Goal: Task Accomplishment & Management: Use online tool/utility

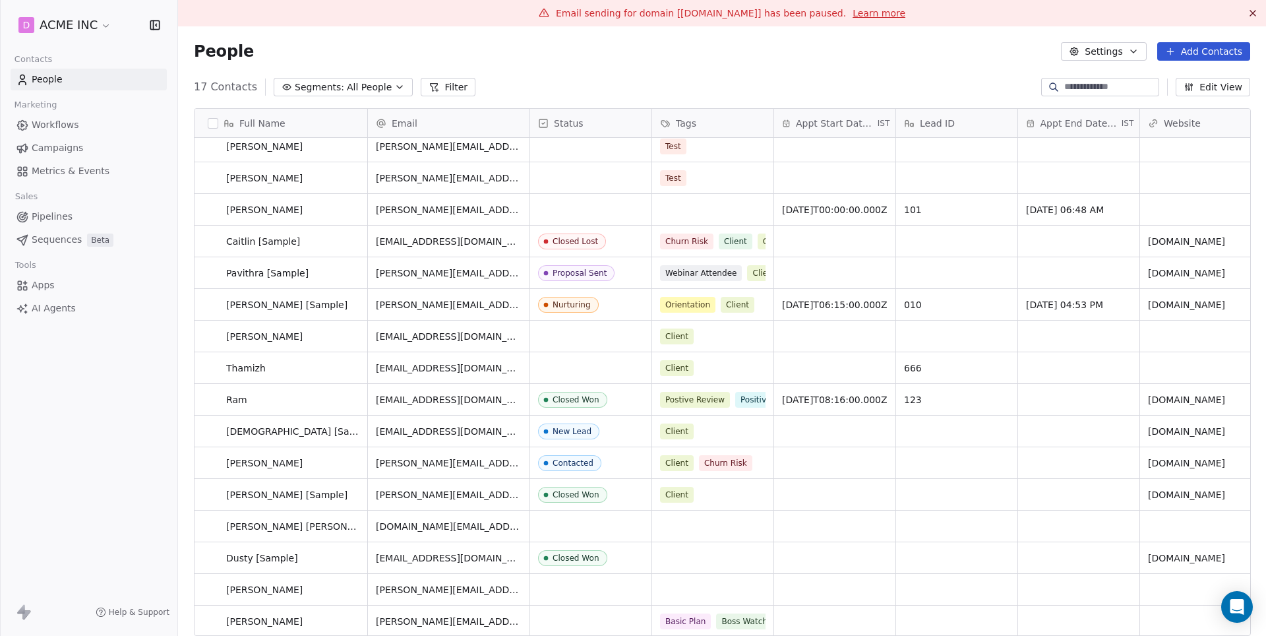
scroll to position [37, 0]
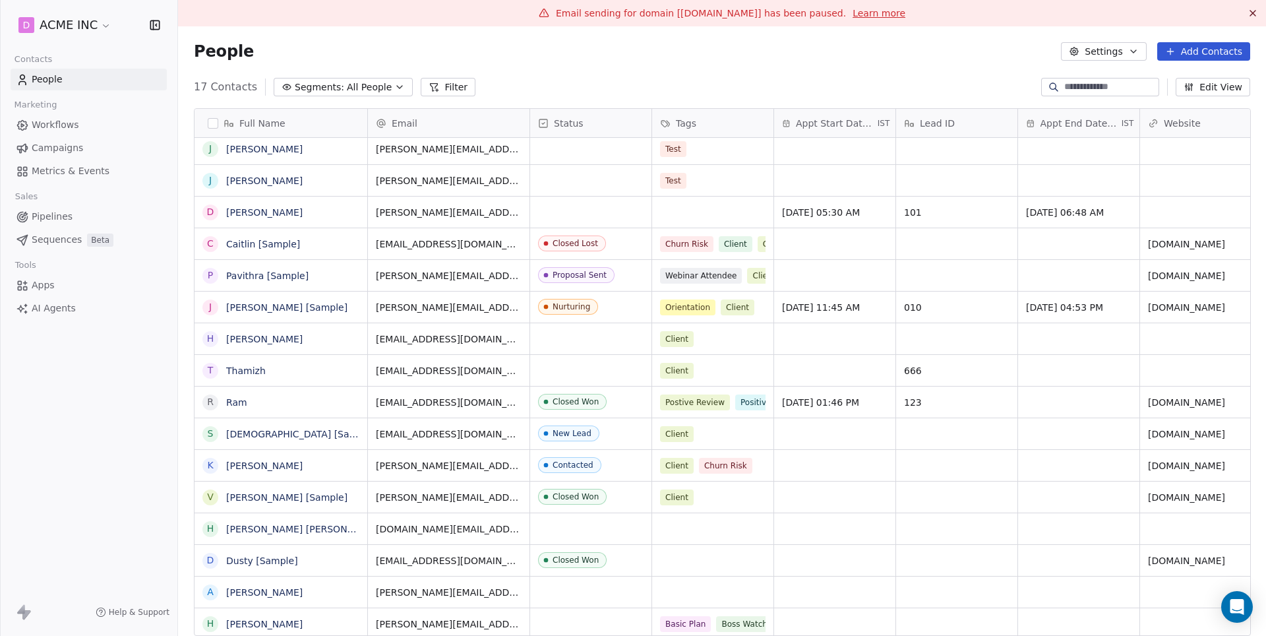
click at [1214, 53] on button "Add Contacts" at bounding box center [1203, 51] width 93 height 18
click at [850, 59] on html "D ACME INC Contacts People Marketing Workflows Campaigns Metrics & Events Sales…" at bounding box center [633, 318] width 1266 height 636
click at [1212, 88] on button "Edit View" at bounding box center [1212, 87] width 74 height 18
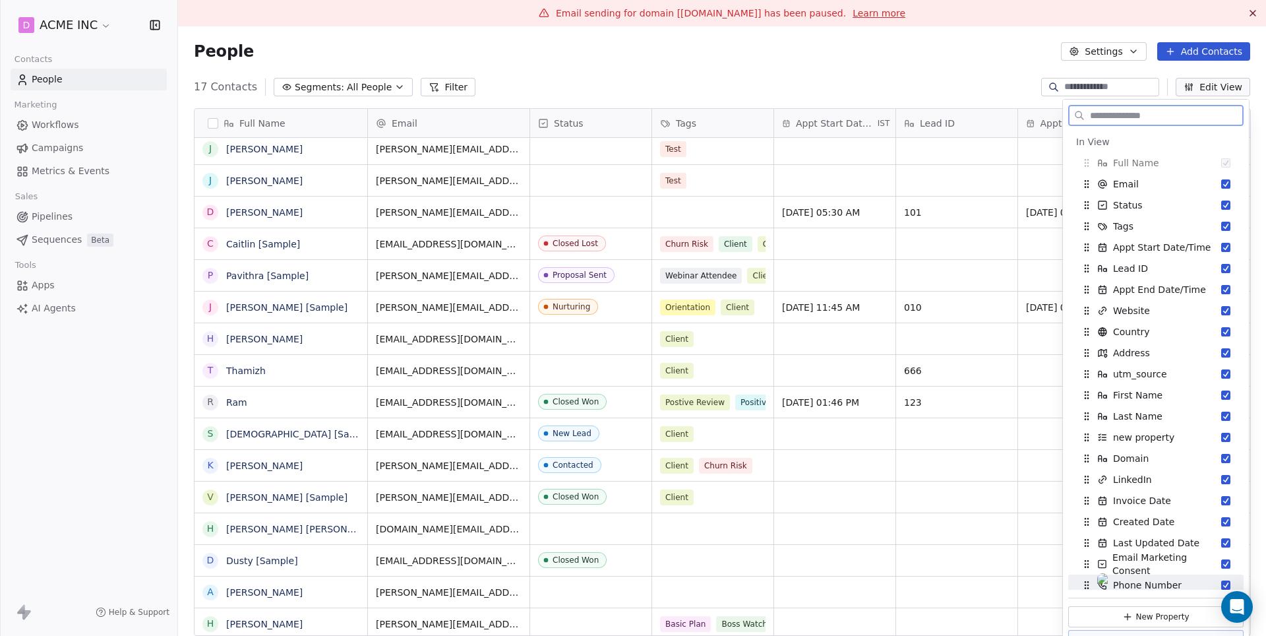
click at [1139, 617] on button "New Property" at bounding box center [1155, 616] width 175 height 21
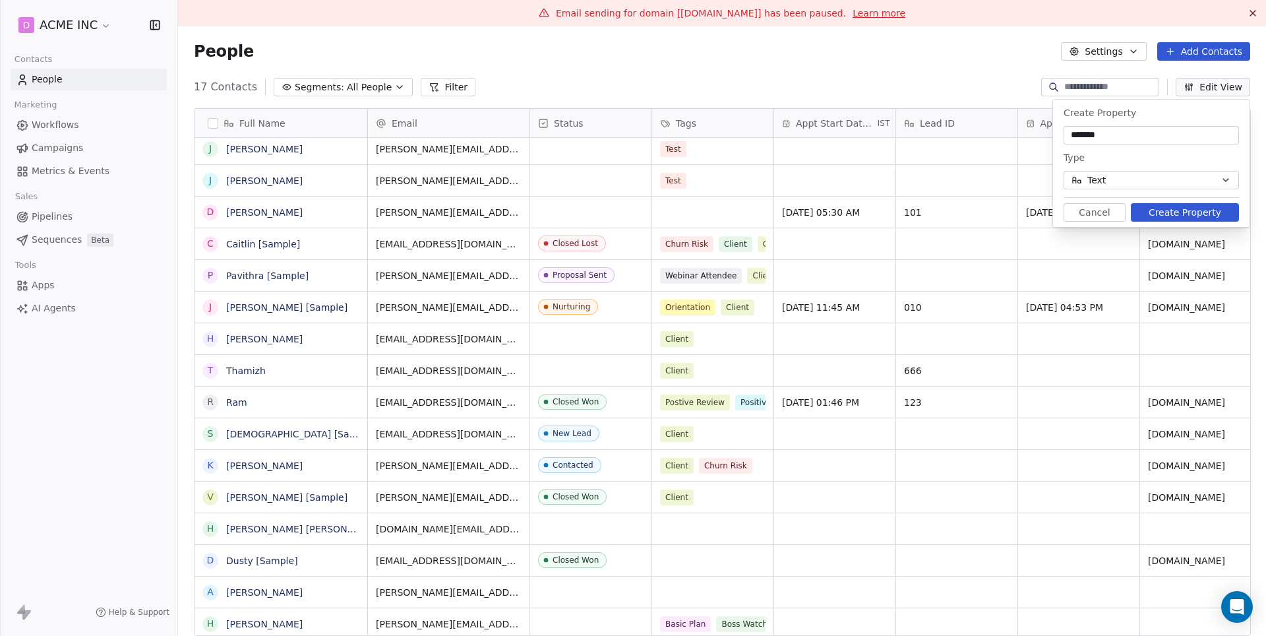
type input "*******"
click at [1126, 170] on div "Type Text" at bounding box center [1150, 170] width 175 height 40
click at [1129, 175] on button "Text" at bounding box center [1150, 180] width 175 height 18
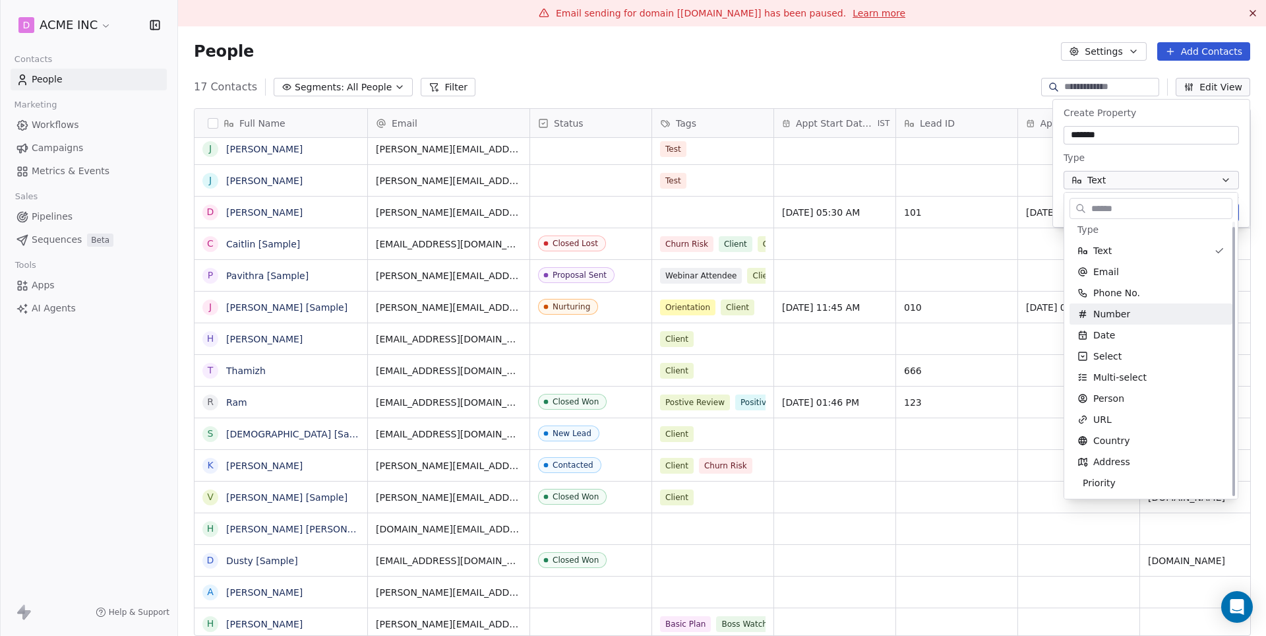
scroll to position [5, 0]
click at [1126, 311] on span "Number" at bounding box center [1111, 313] width 37 height 13
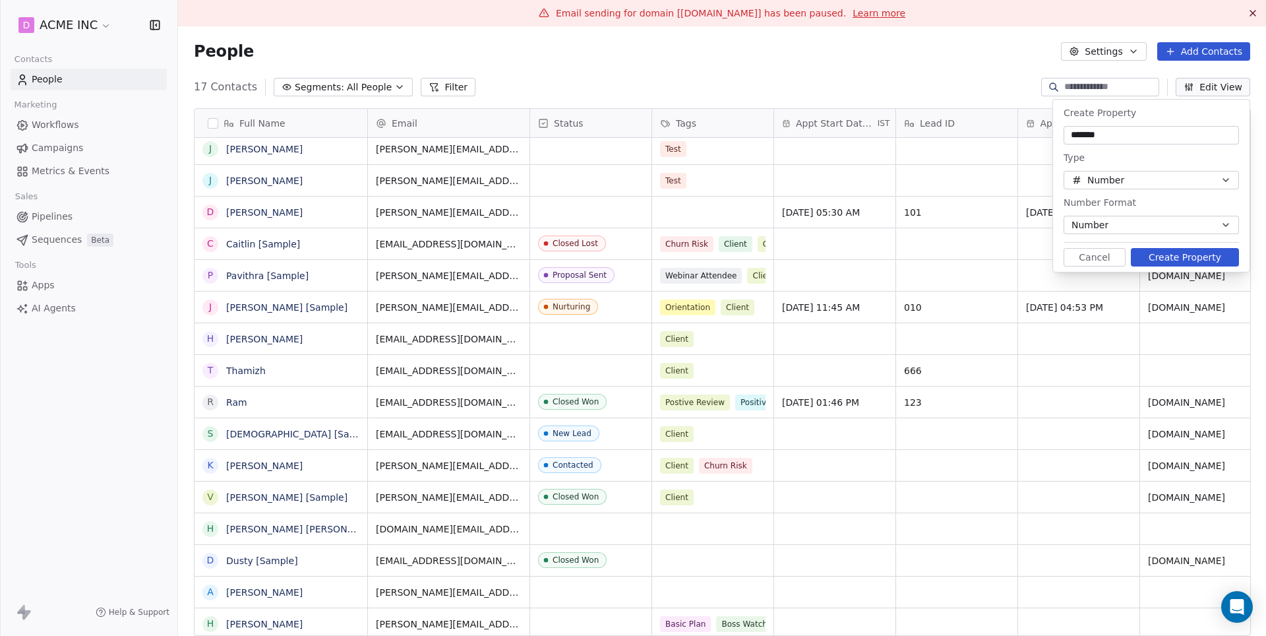
click at [1106, 223] on span "Number" at bounding box center [1089, 225] width 37 height 14
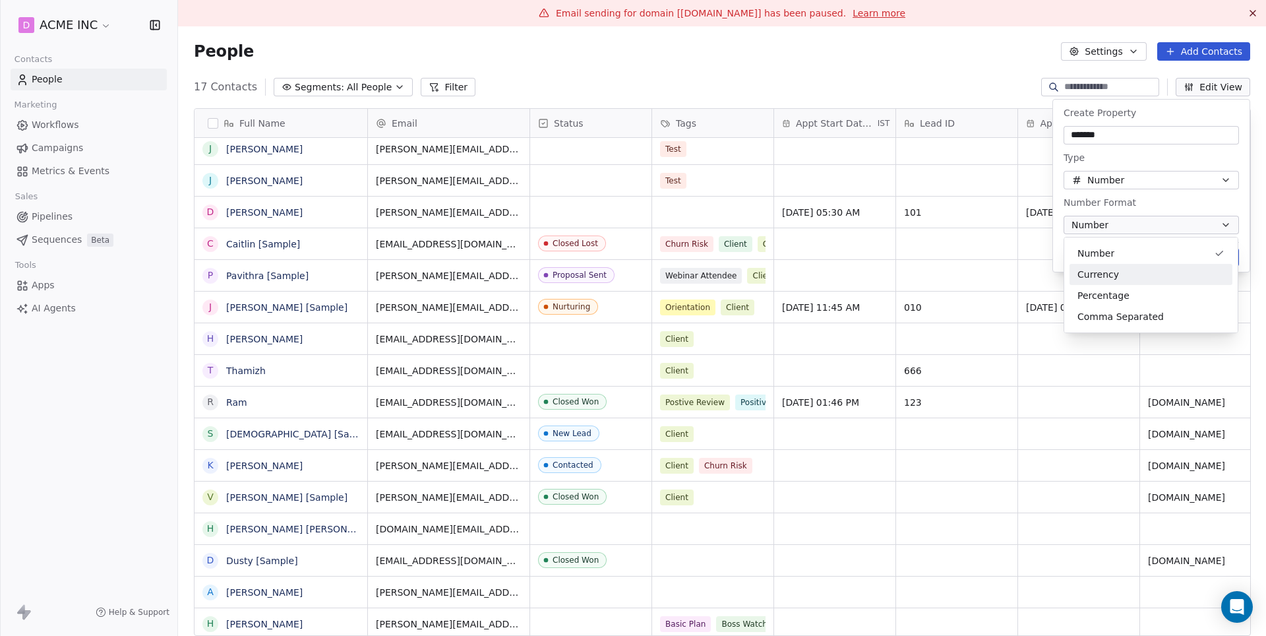
click at [1103, 276] on span "Currency" at bounding box center [1098, 275] width 42 height 14
click at [1121, 275] on span "Pick currency" at bounding box center [1101, 271] width 61 height 14
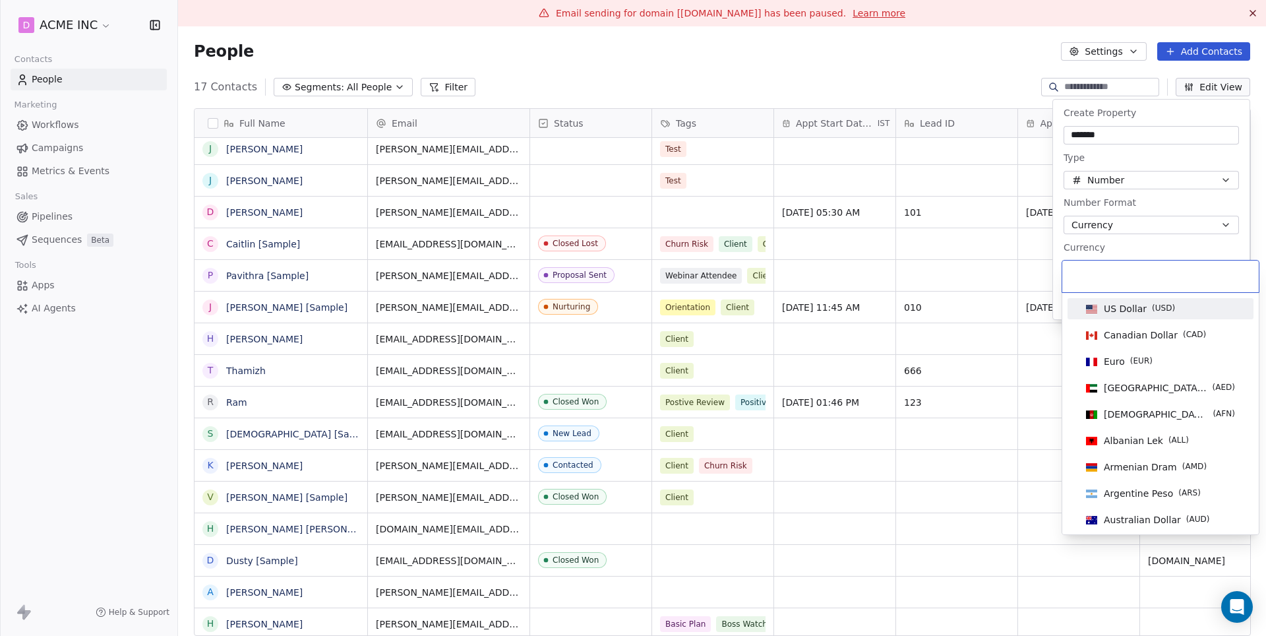
click at [1121, 301] on span "US Dollar ( USD )" at bounding box center [1131, 308] width 100 height 15
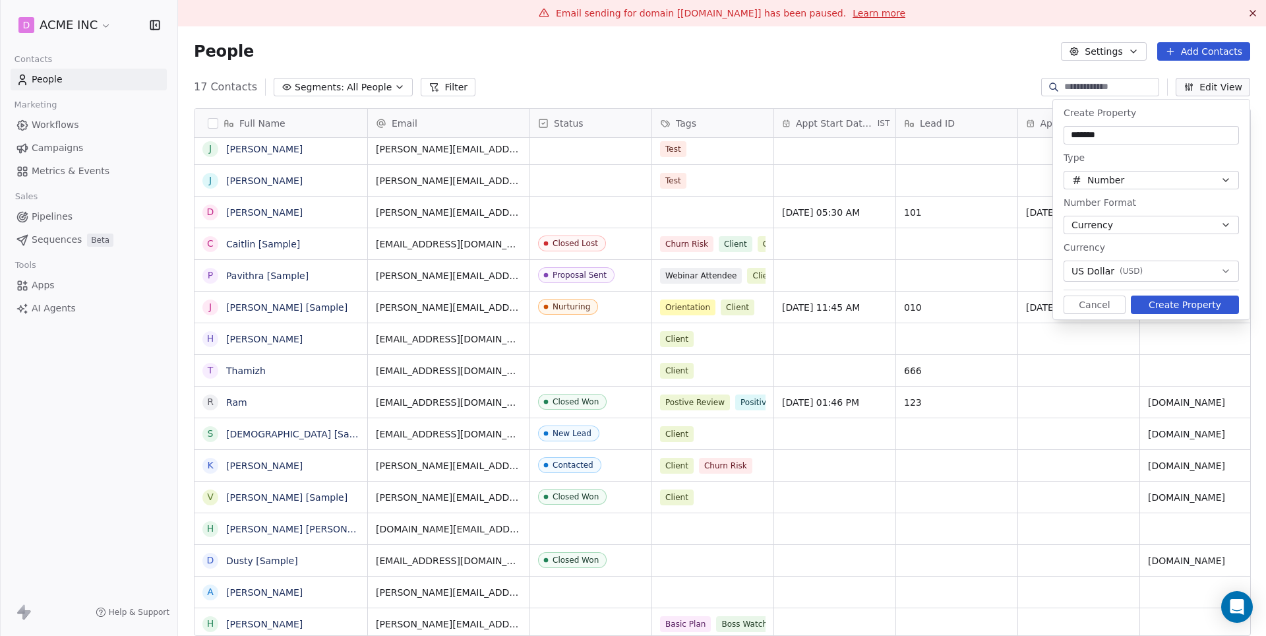
click at [1103, 178] on span "Number" at bounding box center [1105, 180] width 37 height 14
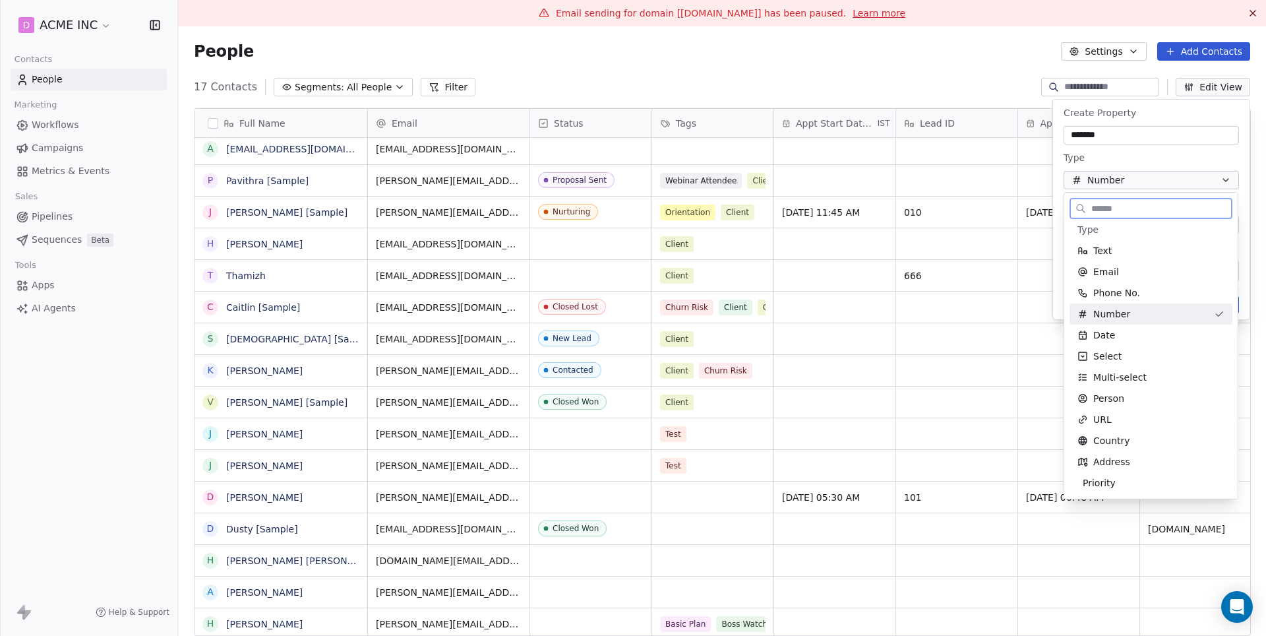
click at [1110, 314] on span "Number" at bounding box center [1111, 313] width 37 height 13
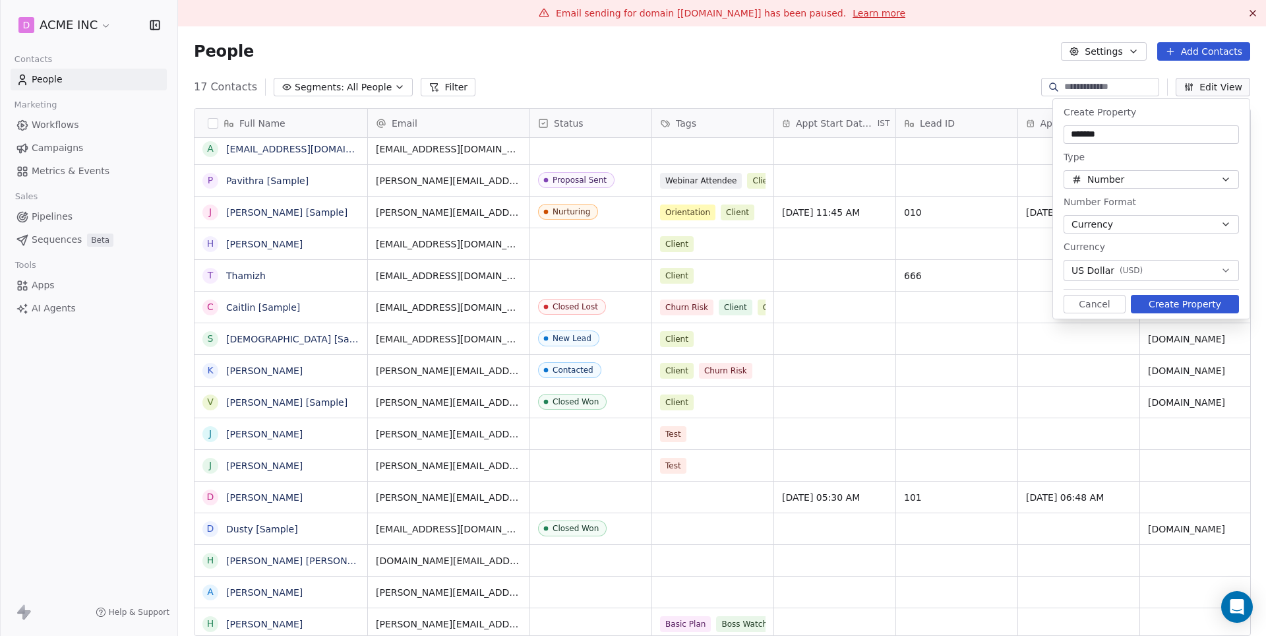
scroll to position [0, 0]
click at [1172, 305] on button "Create Property" at bounding box center [1185, 304] width 108 height 18
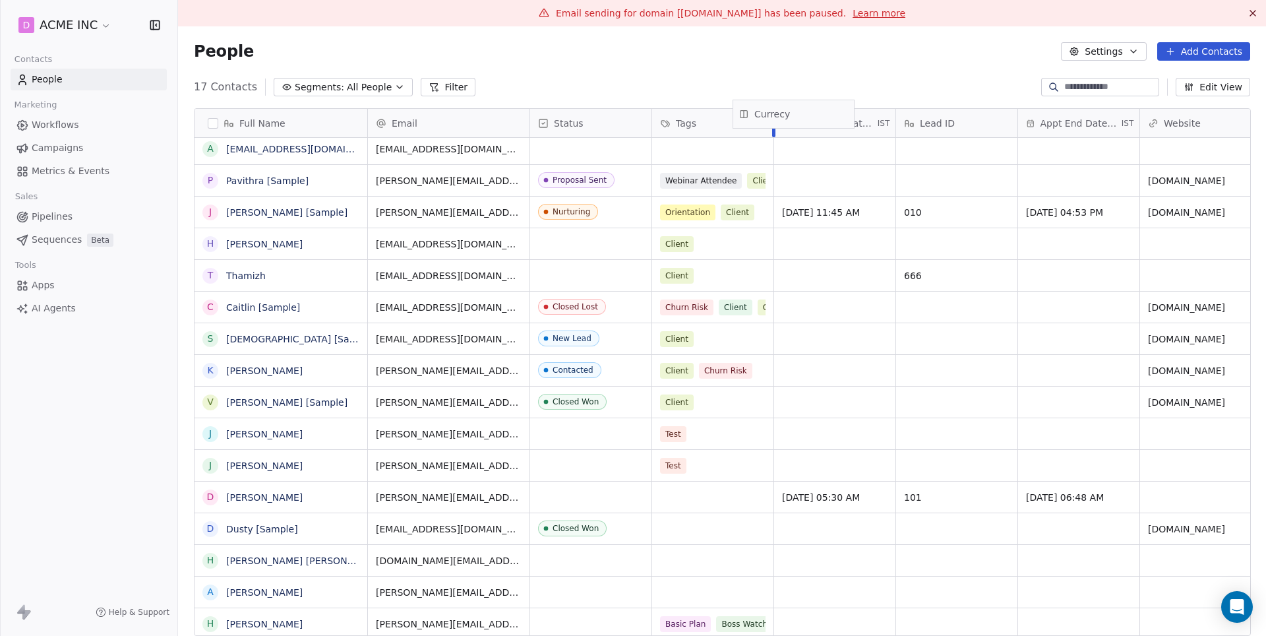
drag, startPoint x: 1144, startPoint y: 125, endPoint x: 781, endPoint y: 116, distance: 363.4
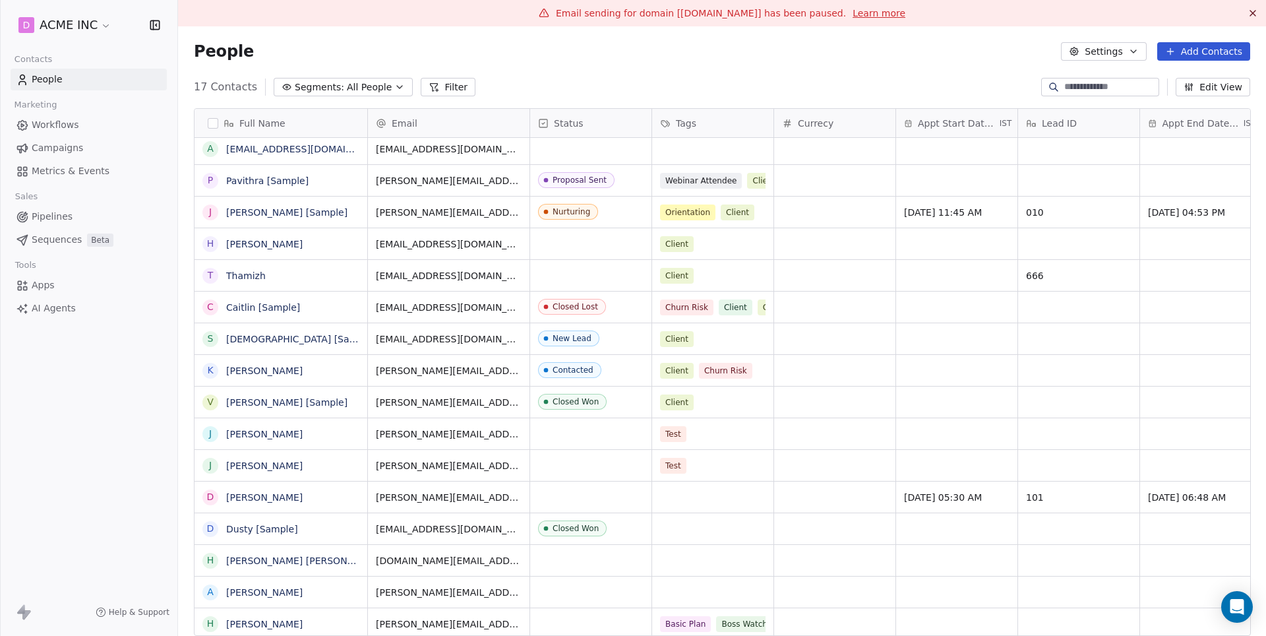
click at [812, 127] on span "Currecy" at bounding box center [816, 123] width 36 height 13
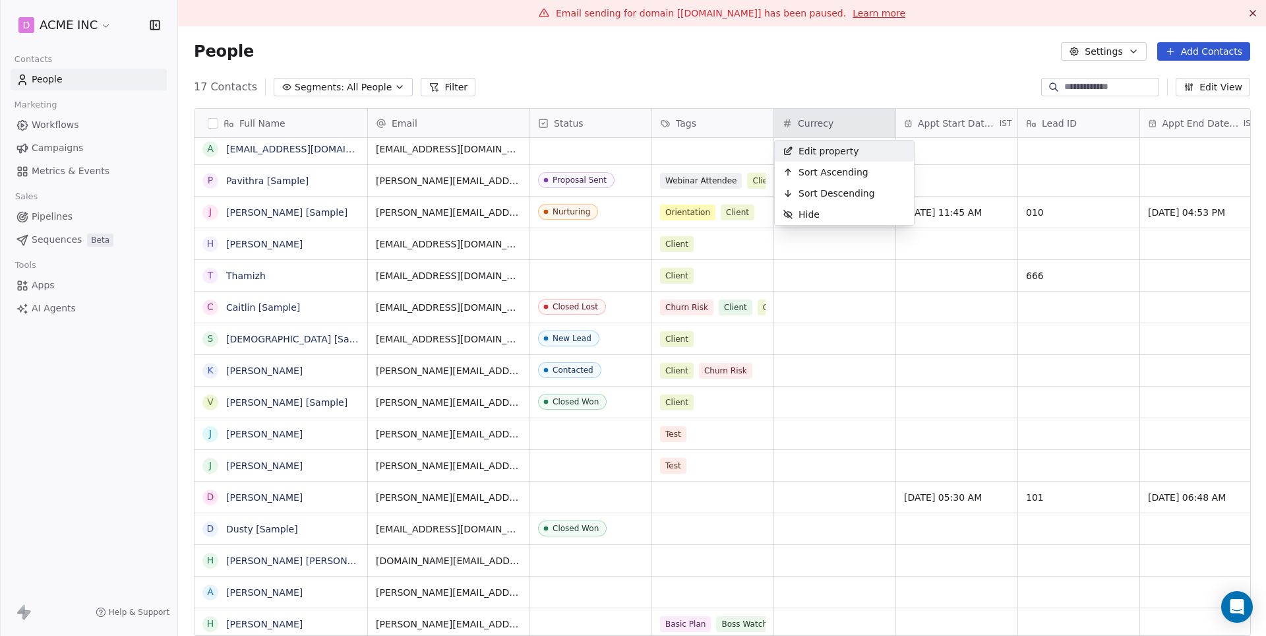
click at [812, 127] on html "D ACME INC Contacts People Marketing Workflows Campaigns Metrics & Events Sales…" at bounding box center [633, 318] width 1266 height 636
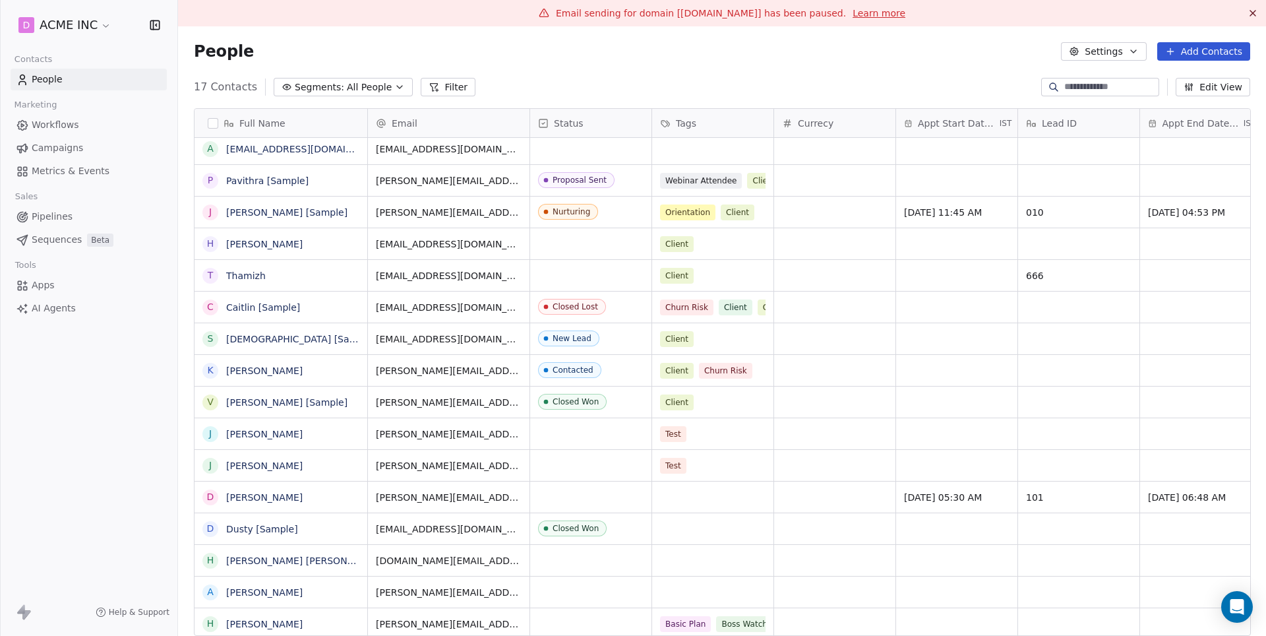
click at [812, 127] on span "Currecy" at bounding box center [816, 123] width 36 height 13
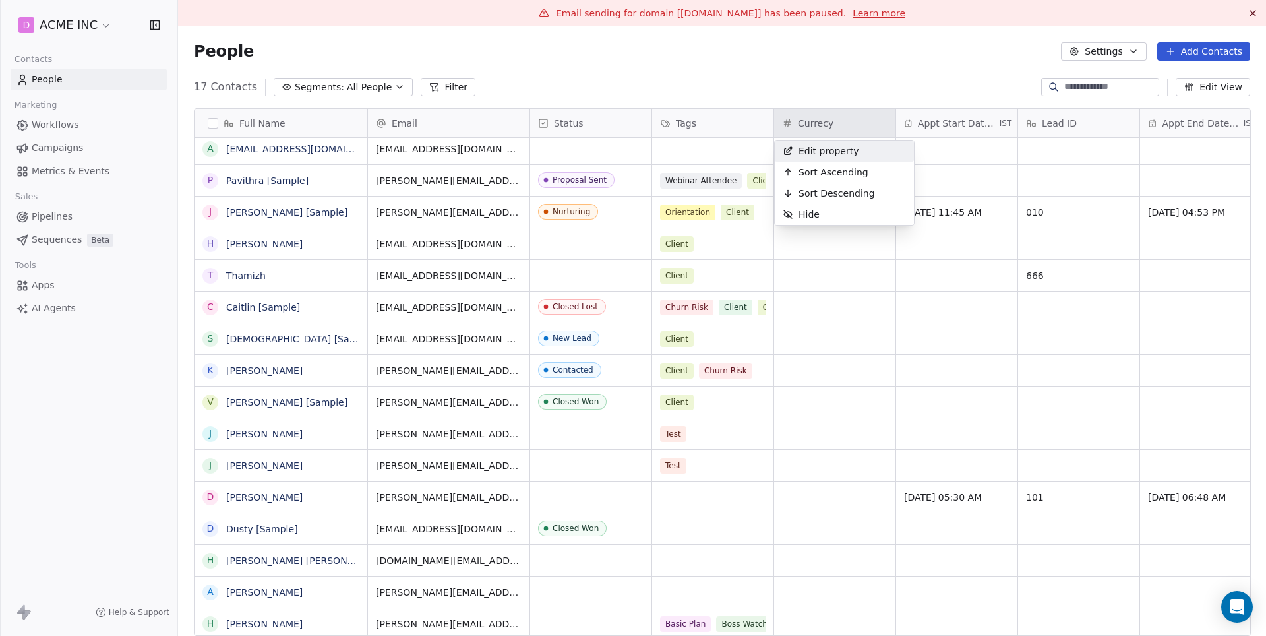
click at [812, 127] on html "D ACME INC Contacts People Marketing Workflows Campaigns Metrics & Events Sales…" at bounding box center [633, 318] width 1266 height 636
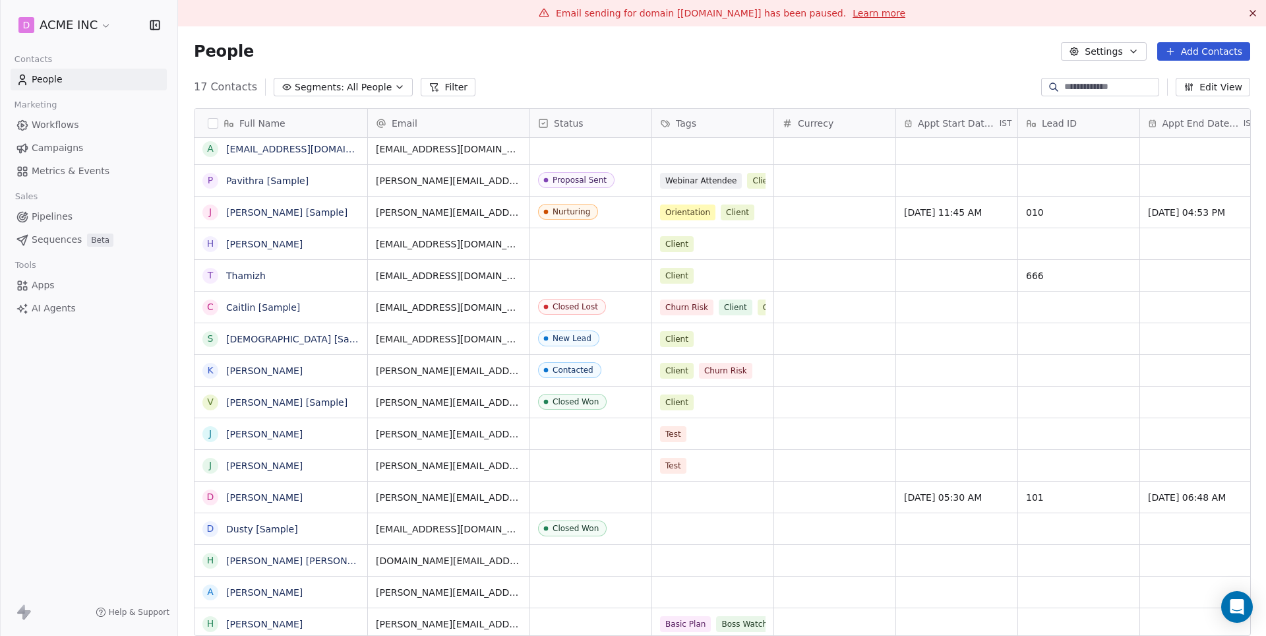
click at [812, 127] on span "Currecy" at bounding box center [816, 123] width 36 height 13
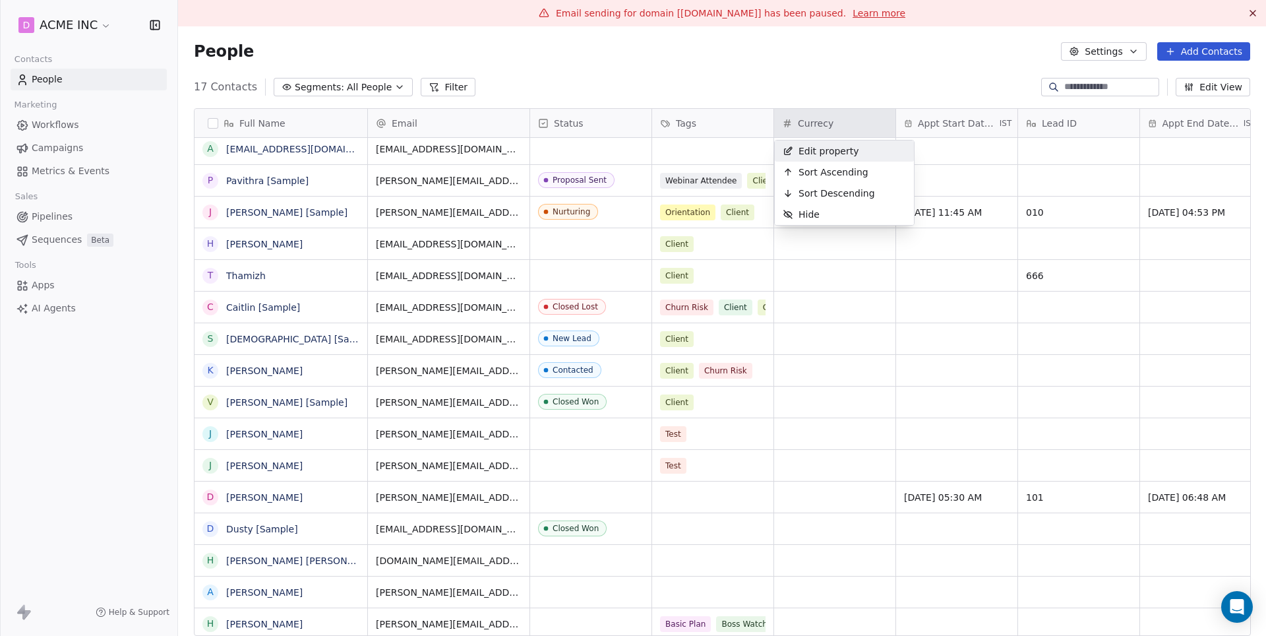
click at [812, 127] on html "D ACME INC Contacts People Marketing Workflows Campaigns Metrics & Events Sales…" at bounding box center [633, 318] width 1266 height 636
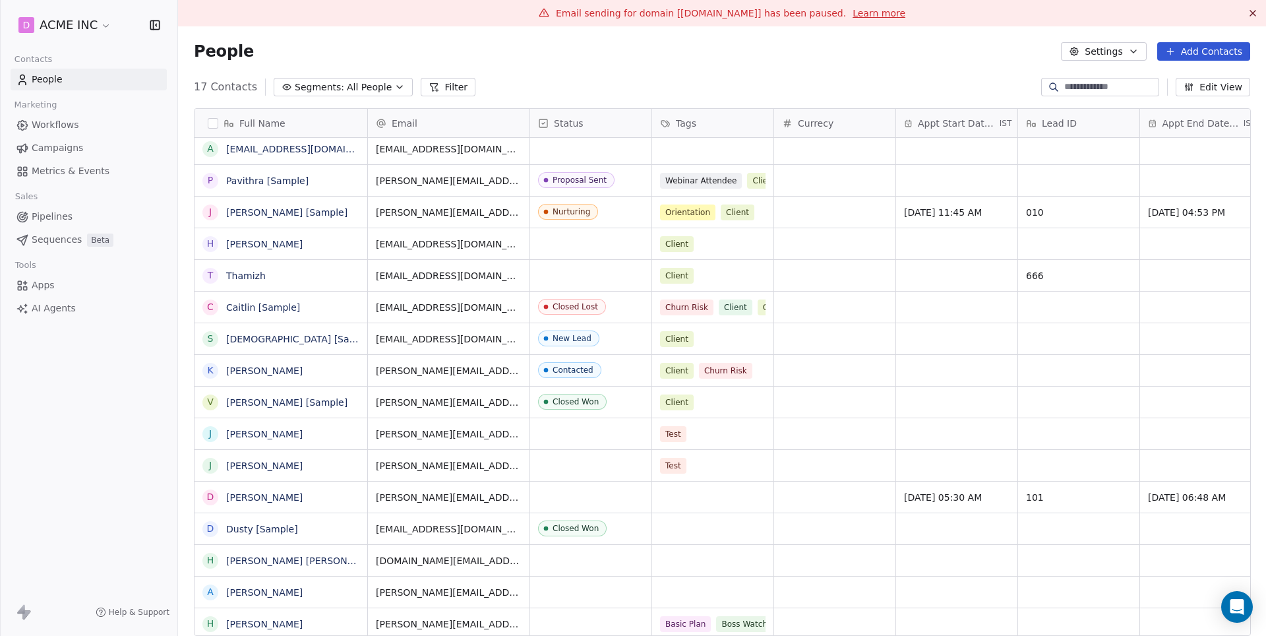
click at [811, 127] on span "Currecy" at bounding box center [816, 123] width 36 height 13
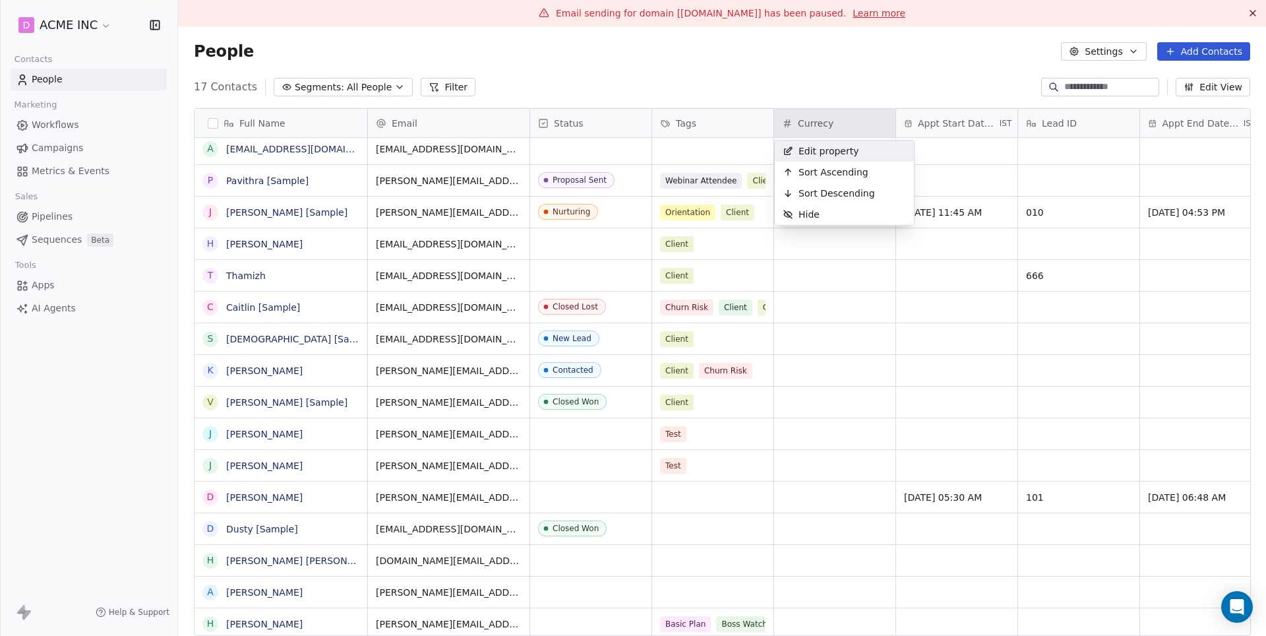
click at [818, 154] on span "Edit property" at bounding box center [828, 150] width 61 height 13
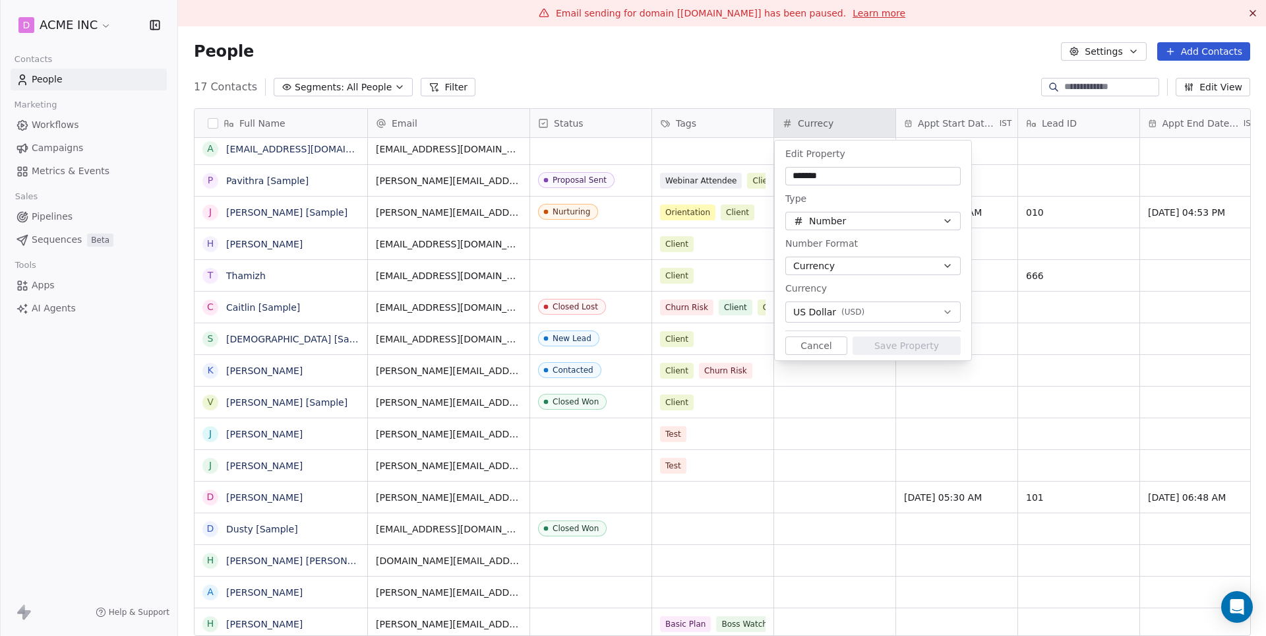
click at [818, 175] on input "*******" at bounding box center [873, 175] width 170 height 13
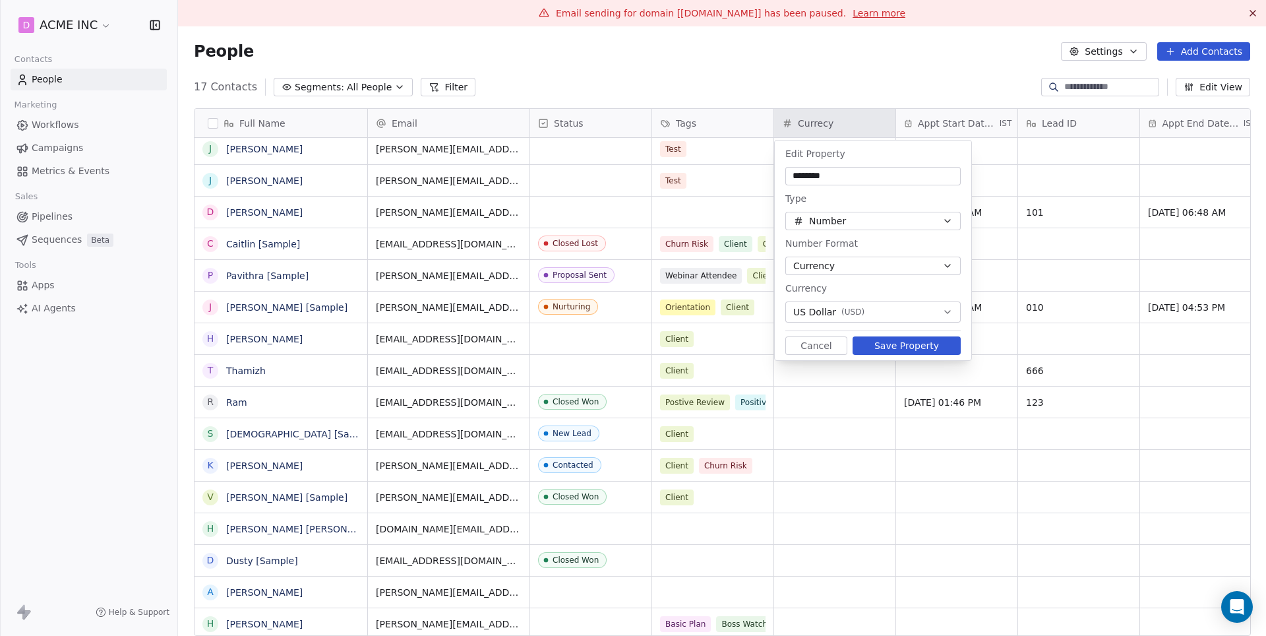
type input "********"
click at [897, 351] on button "Save Property" at bounding box center [906, 345] width 108 height 18
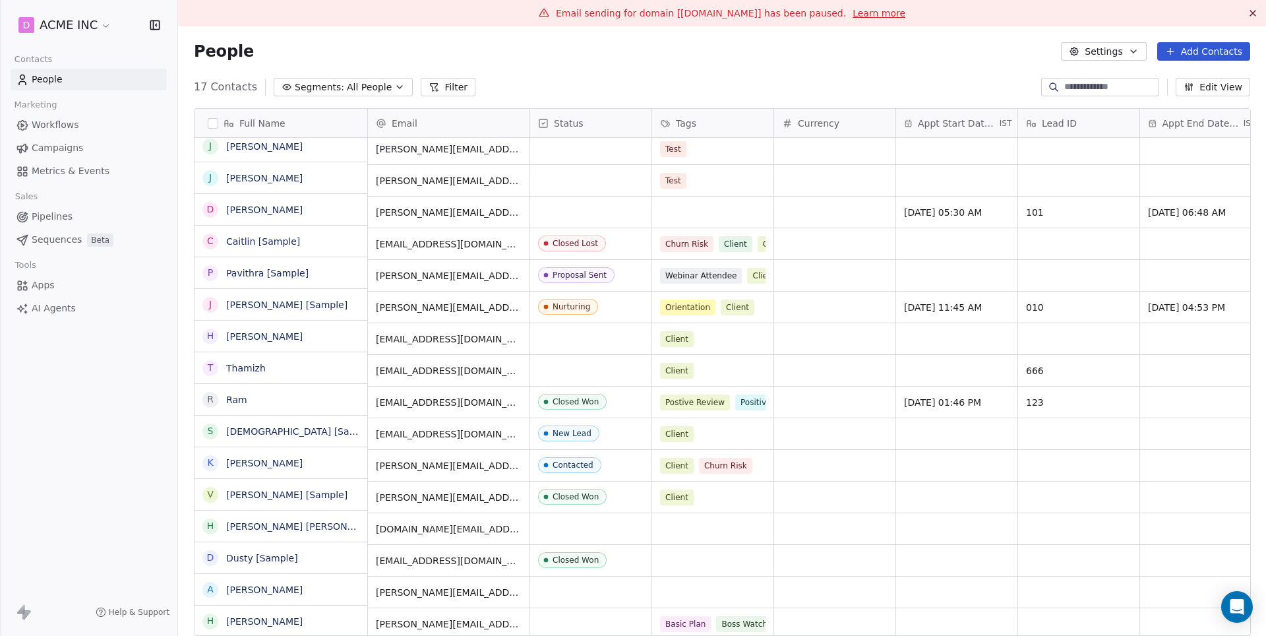
scroll to position [40, 0]
type input "*****"
click at [908, 519] on html "D ACME INC Contacts People Marketing Workflows Campaigns Metrics & Events Sales…" at bounding box center [633, 318] width 1266 height 636
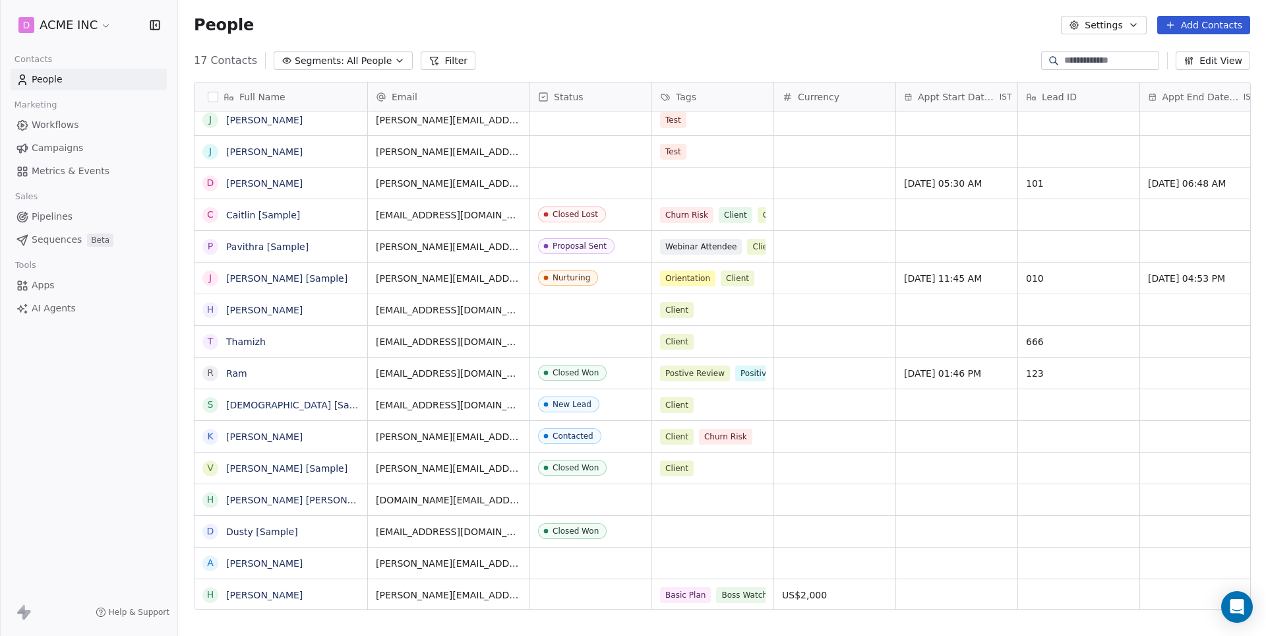
scroll to position [26, 0]
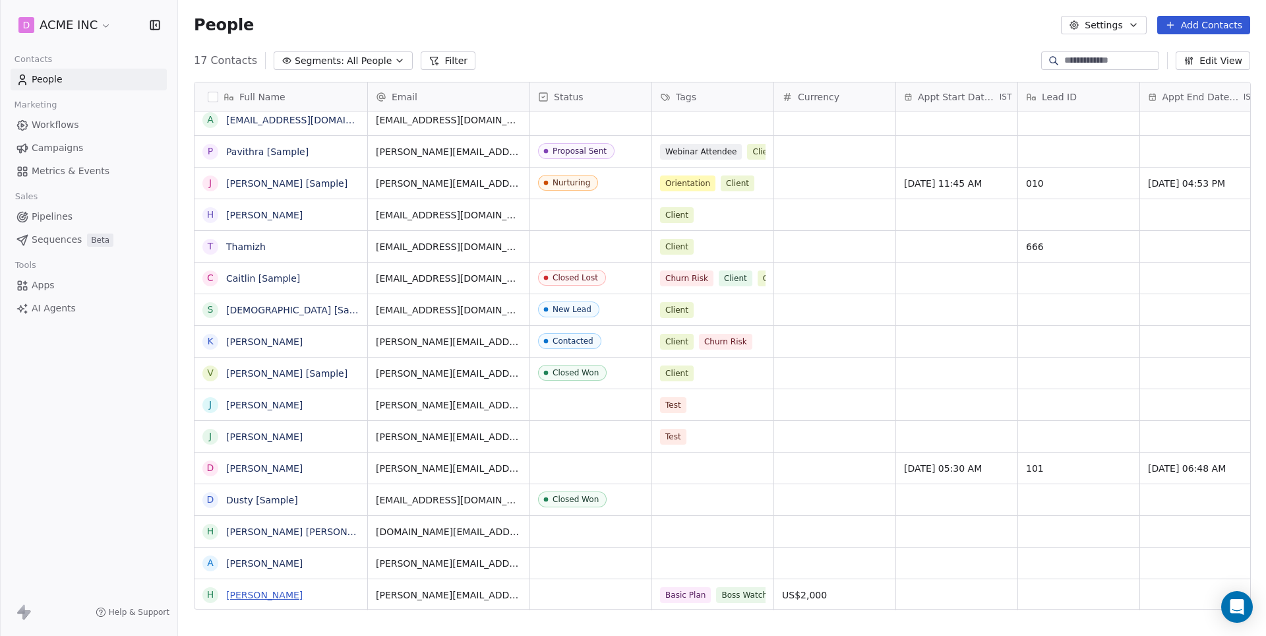
click at [272, 593] on link "[PERSON_NAME]" at bounding box center [264, 594] width 76 height 11
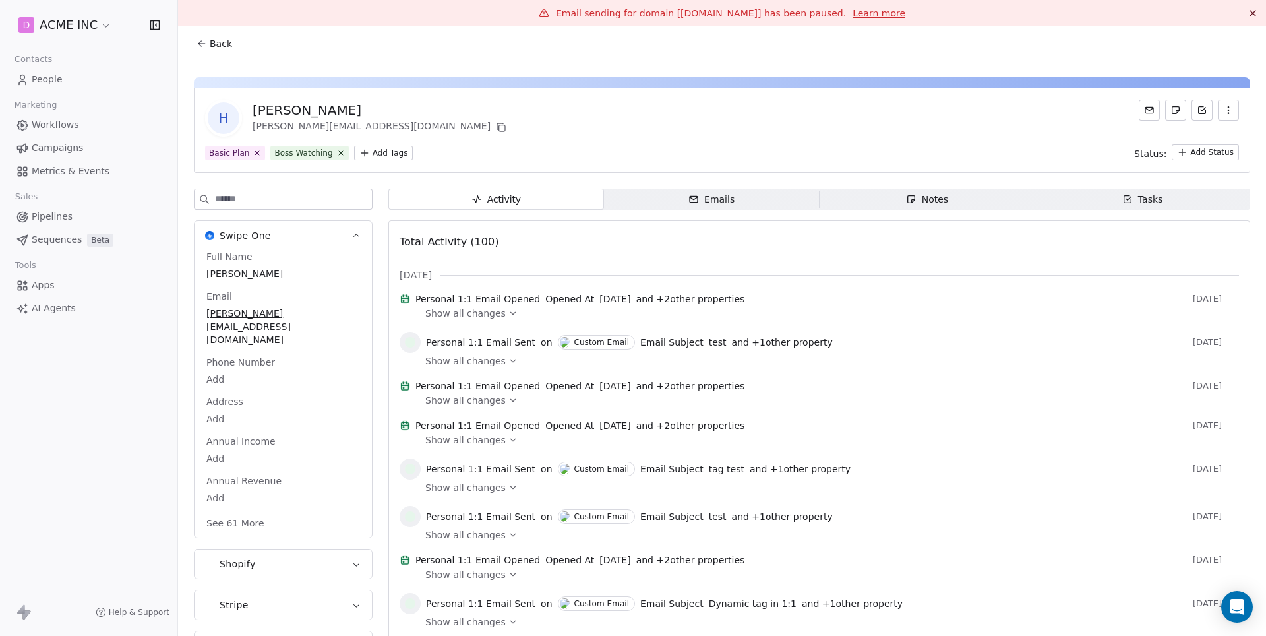
click at [777, 201] on span "Emails Emails" at bounding box center [712, 199] width 216 height 21
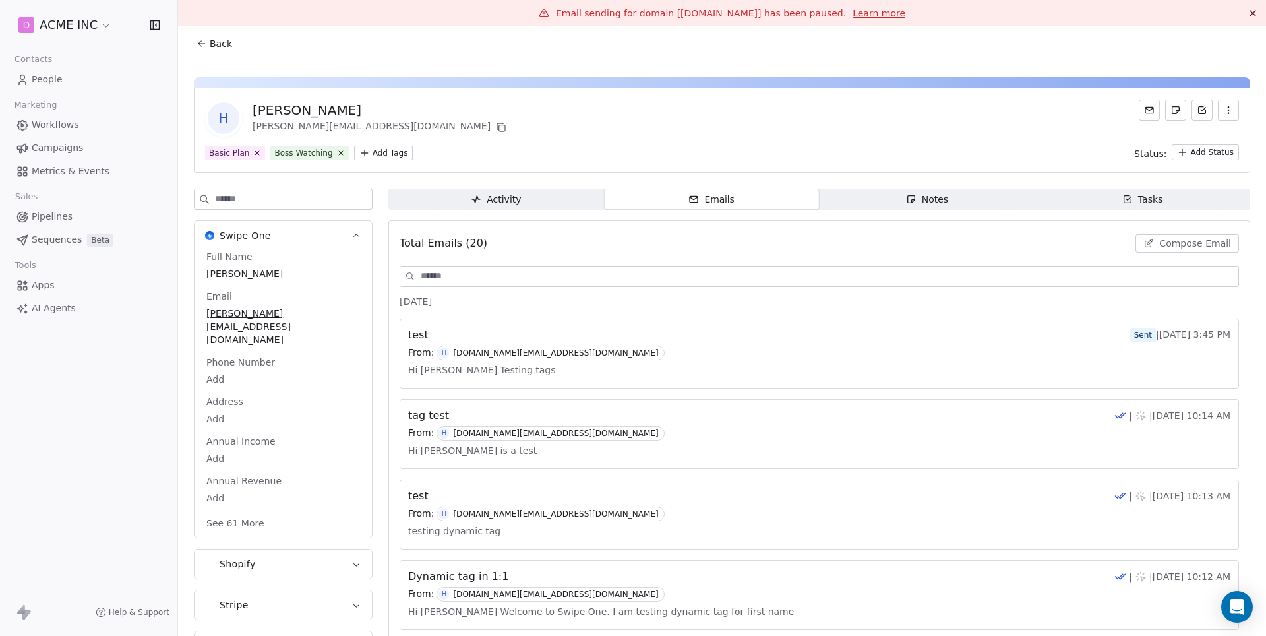
click at [1163, 249] on span "Compose Email" at bounding box center [1195, 243] width 72 height 13
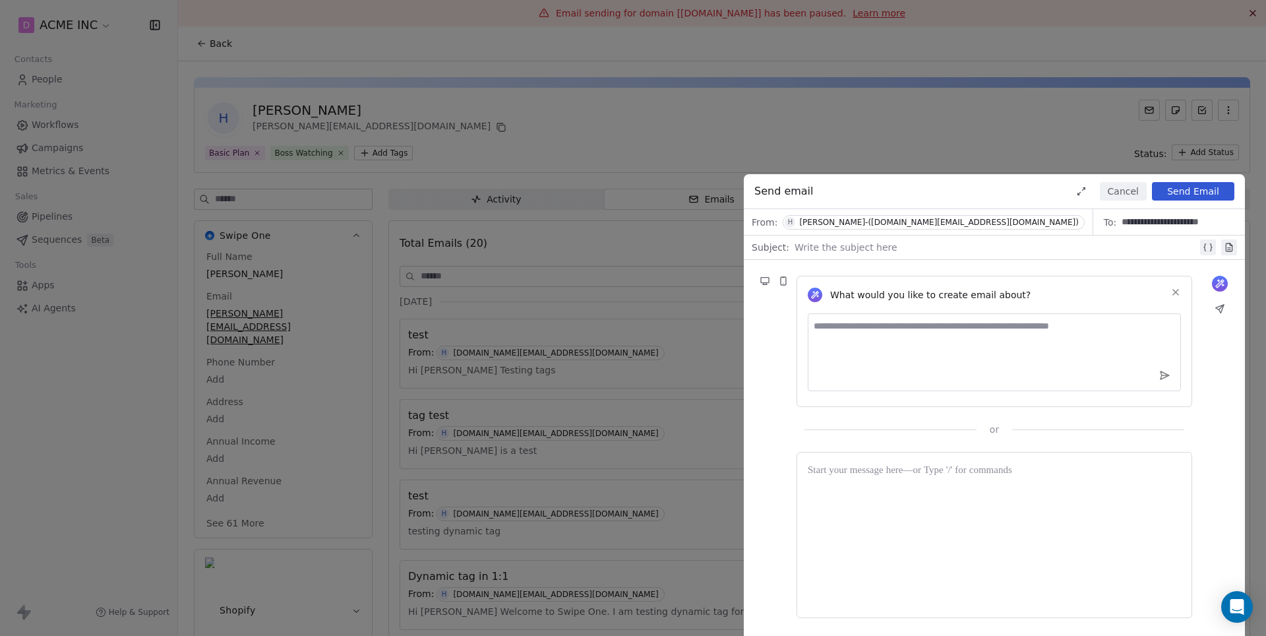
click at [837, 247] on div at bounding box center [995, 247] width 403 height 16
click at [853, 249] on div "**********" at bounding box center [996, 247] width 404 height 16
copy div "**********"
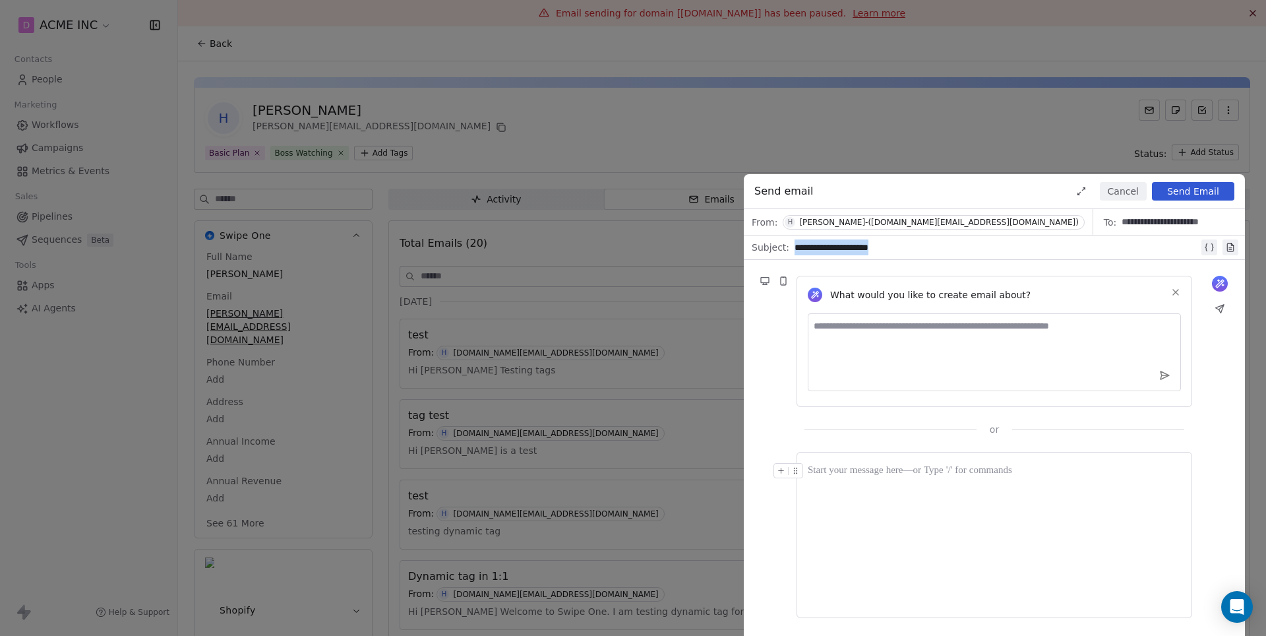
click at [877, 478] on div at bounding box center [994, 471] width 373 height 16
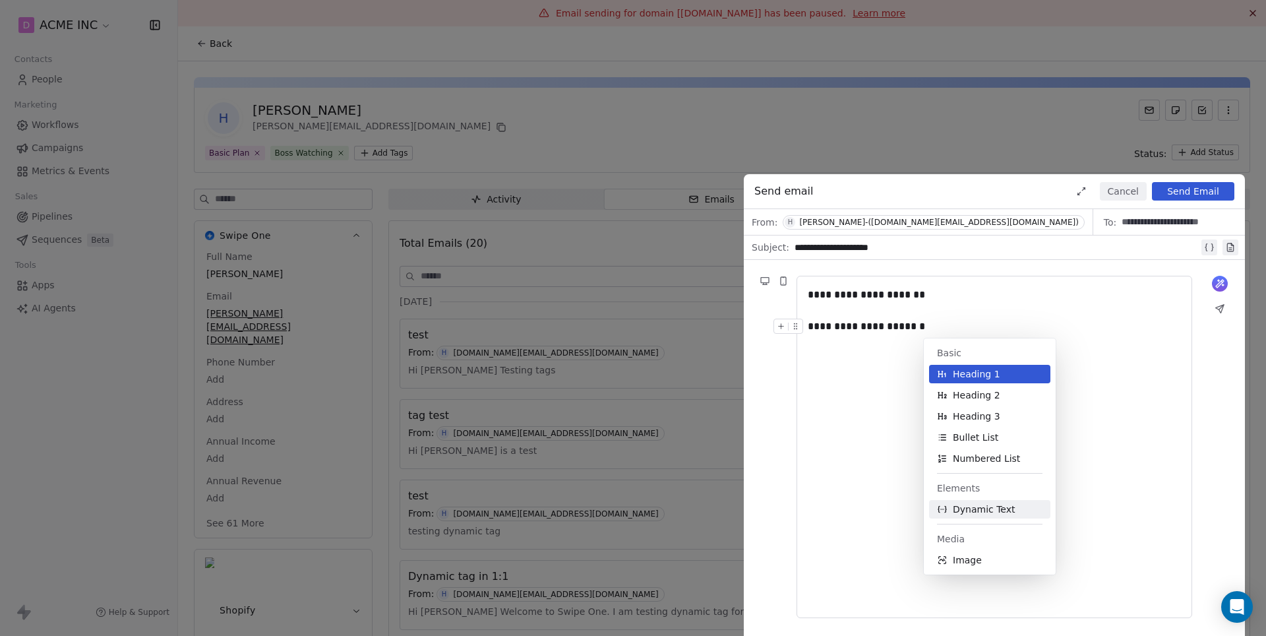
click at [984, 516] on button "Dynamic Text" at bounding box center [989, 509] width 121 height 18
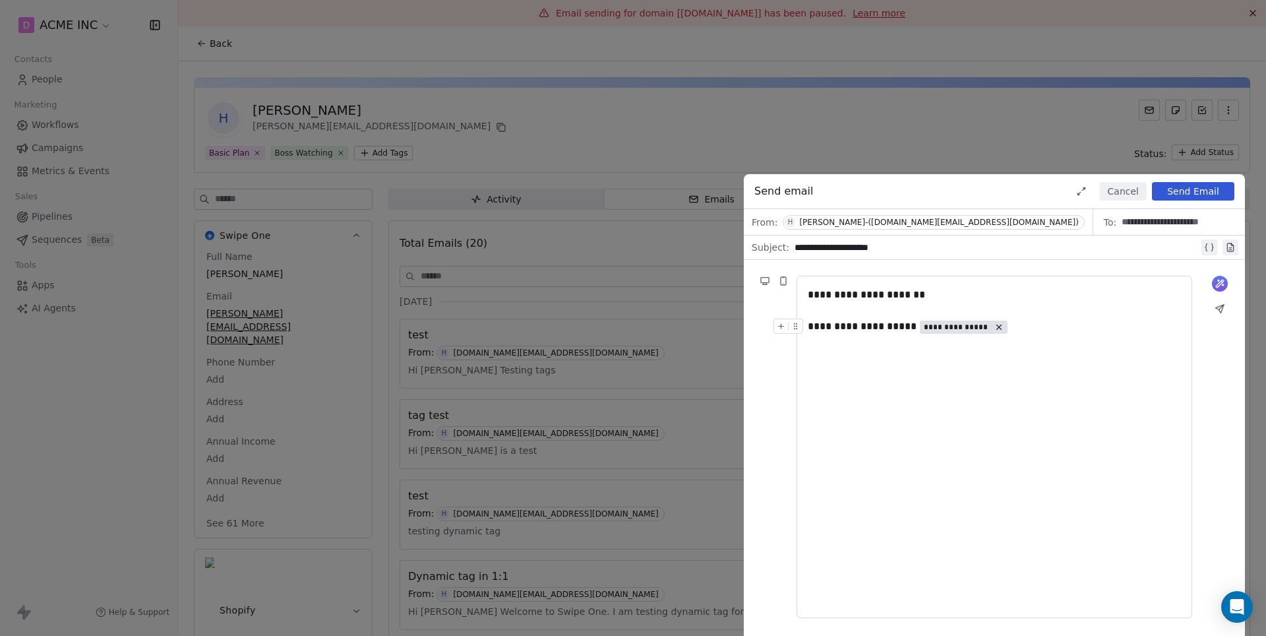
click at [942, 321] on span "**********" at bounding box center [963, 326] width 89 height 10
click at [942, 328] on span "**********" at bounding box center [957, 327] width 67 height 11
click at [951, 372] on span "Choose Property" at bounding box center [968, 373] width 76 height 13
type input "****"
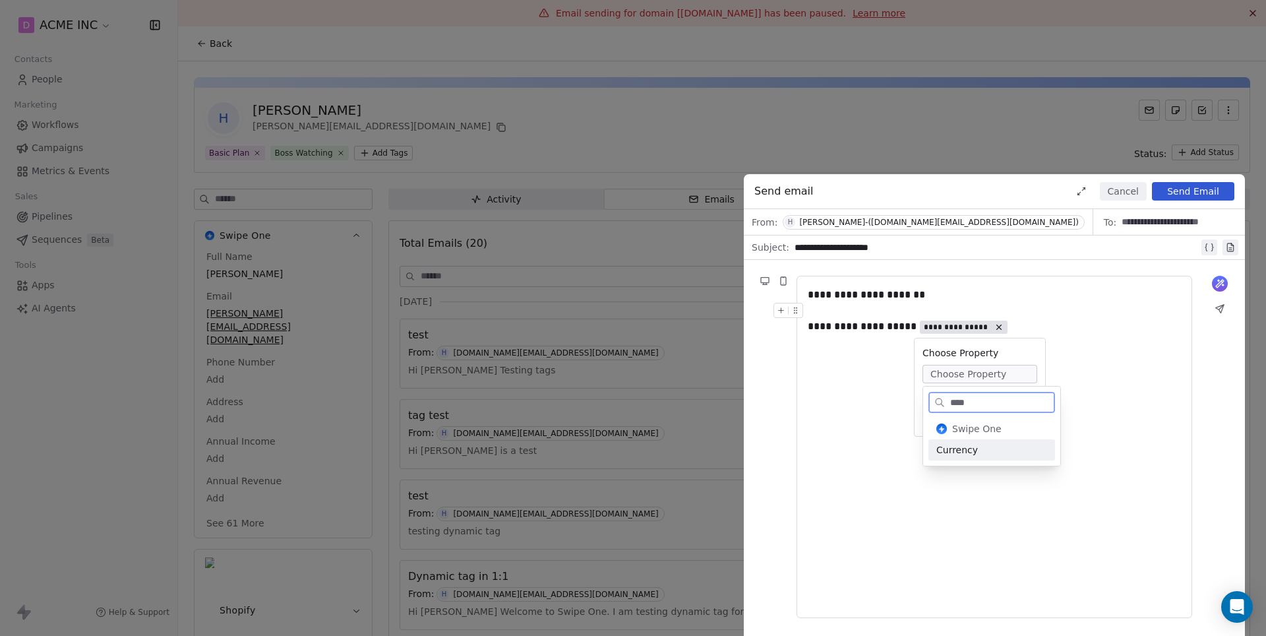
click at [976, 442] on div "Currency" at bounding box center [991, 449] width 127 height 21
click at [914, 452] on div "**********" at bounding box center [994, 447] width 373 height 320
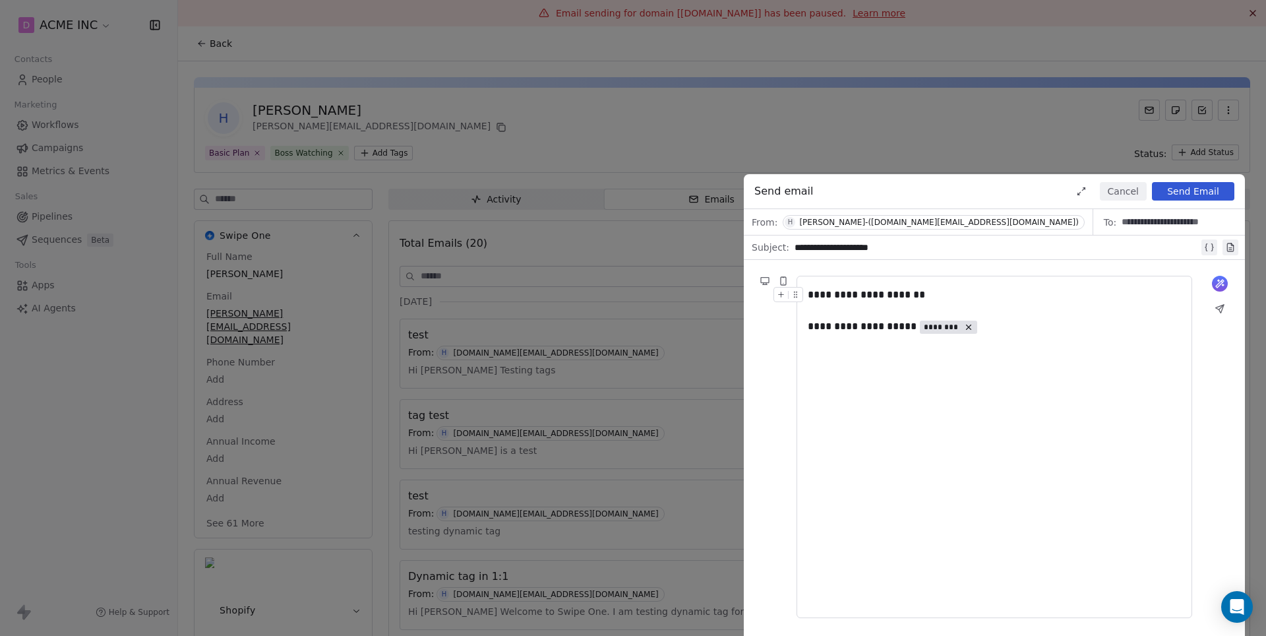
click at [1191, 187] on button "Send Email" at bounding box center [1193, 191] width 82 height 18
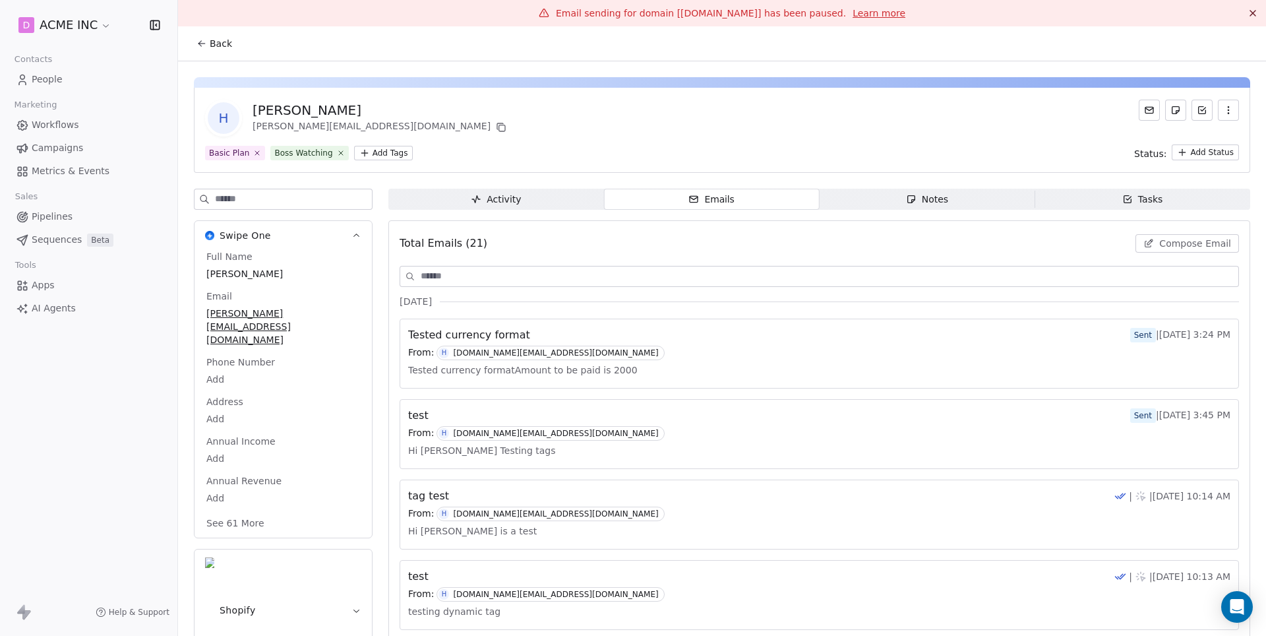
click at [66, 78] on link "People" at bounding box center [89, 80] width 156 height 22
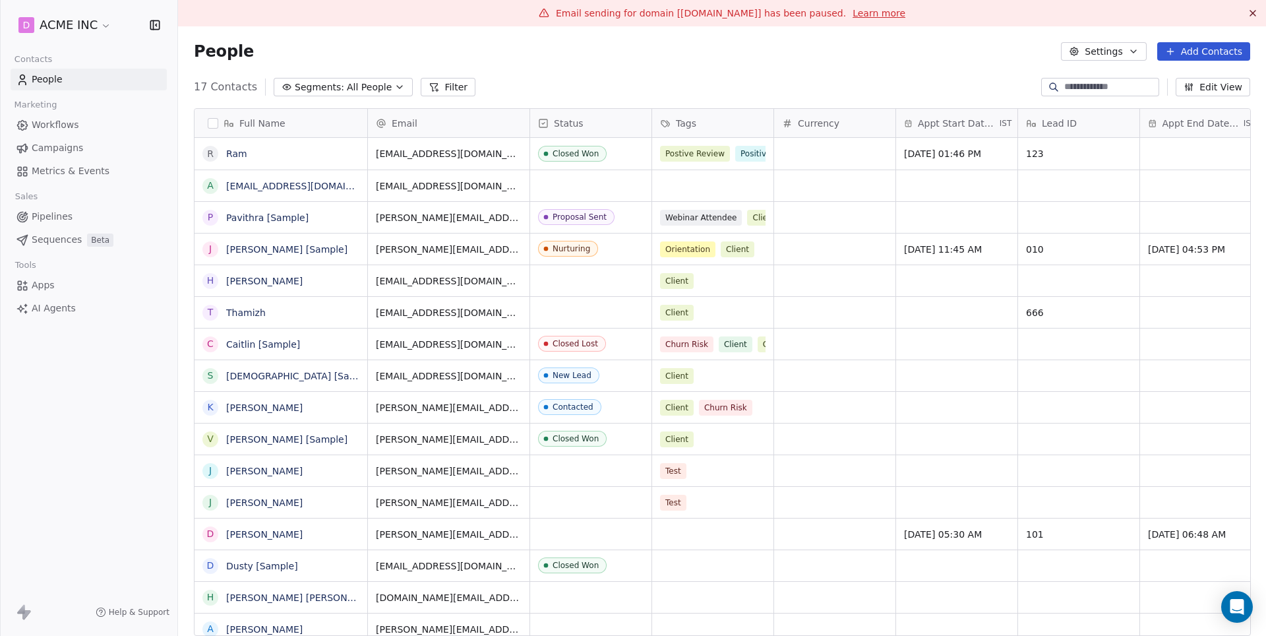
click at [811, 128] on span "Currency" at bounding box center [819, 123] width 42 height 13
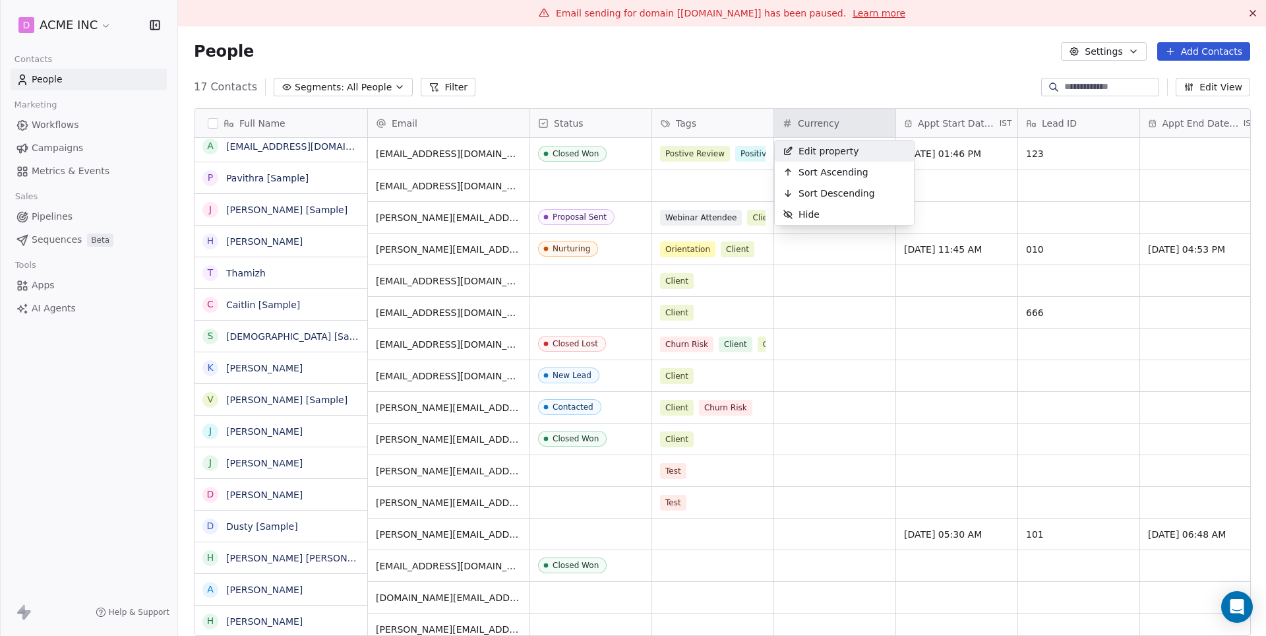
scroll to position [559, 1087]
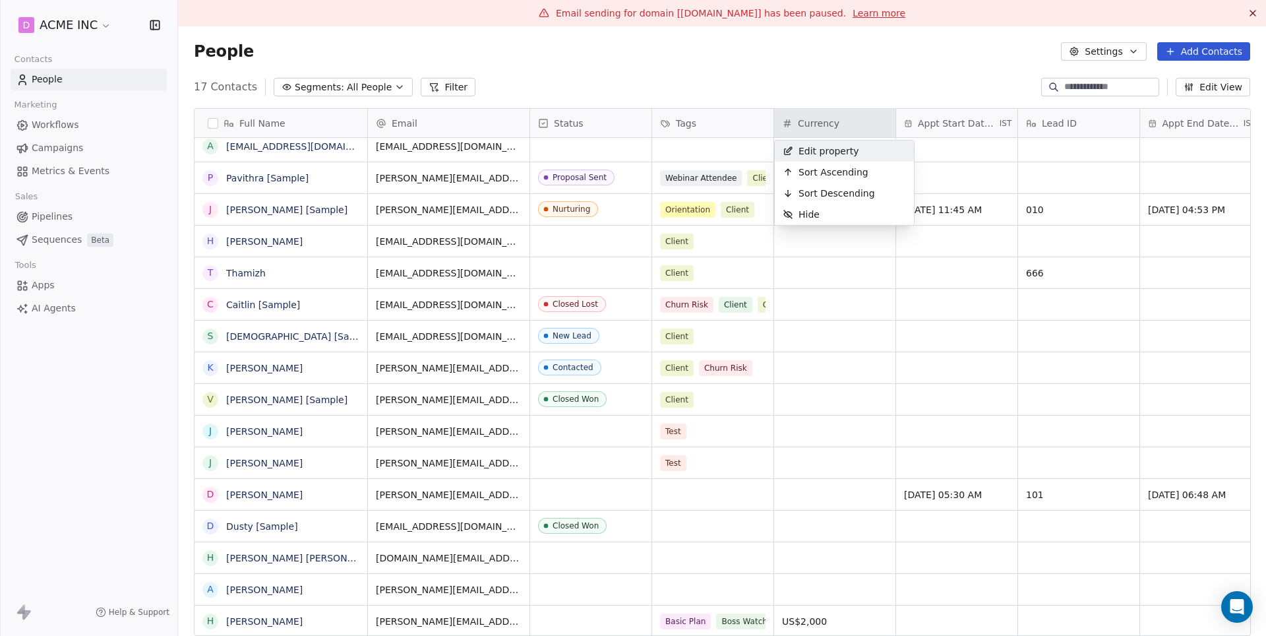
click at [821, 152] on span "Edit property" at bounding box center [828, 150] width 61 height 13
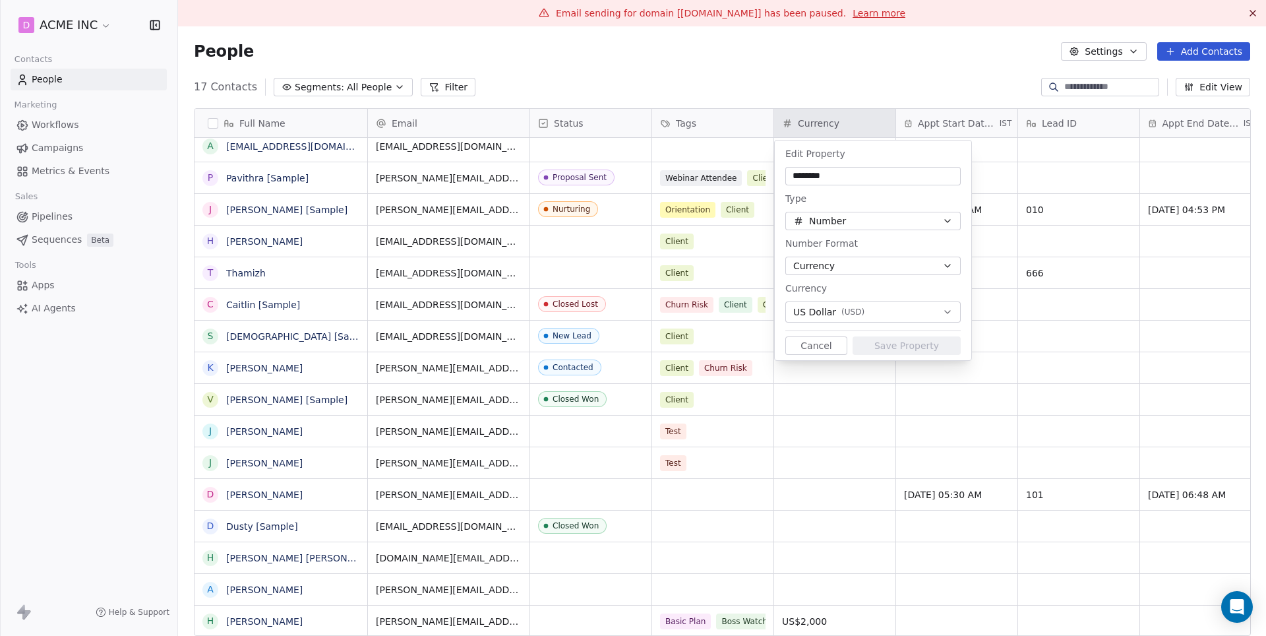
click at [858, 225] on button "Number" at bounding box center [872, 221] width 175 height 18
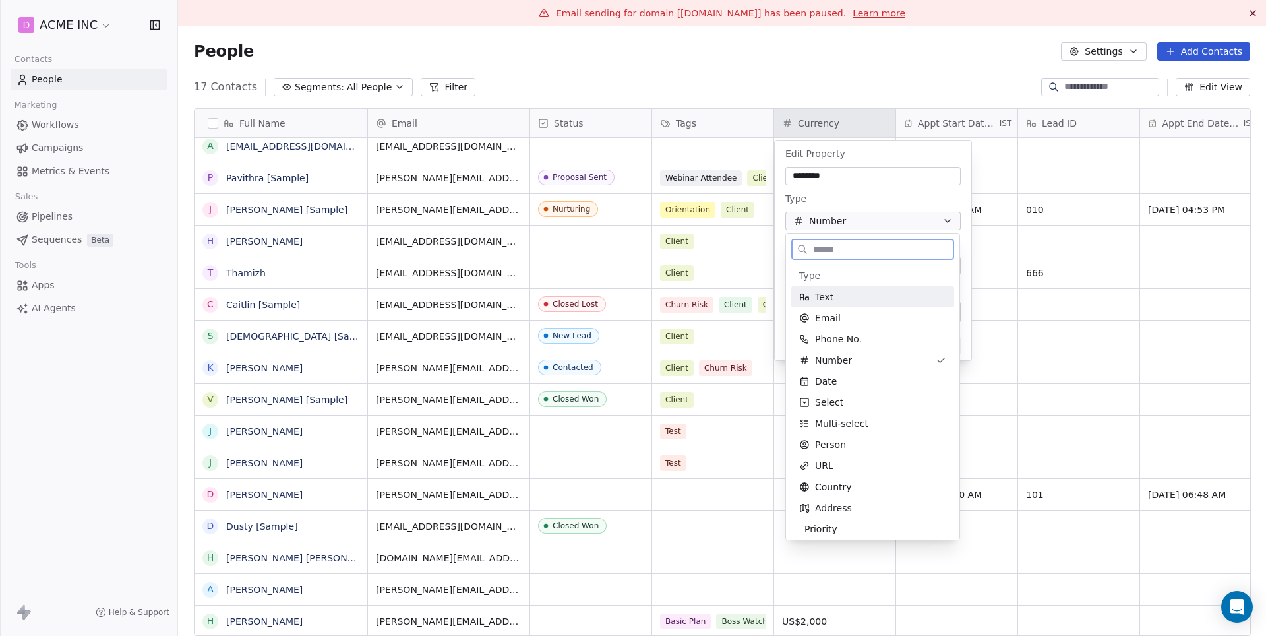
click at [844, 302] on div "Text" at bounding box center [872, 296] width 147 height 13
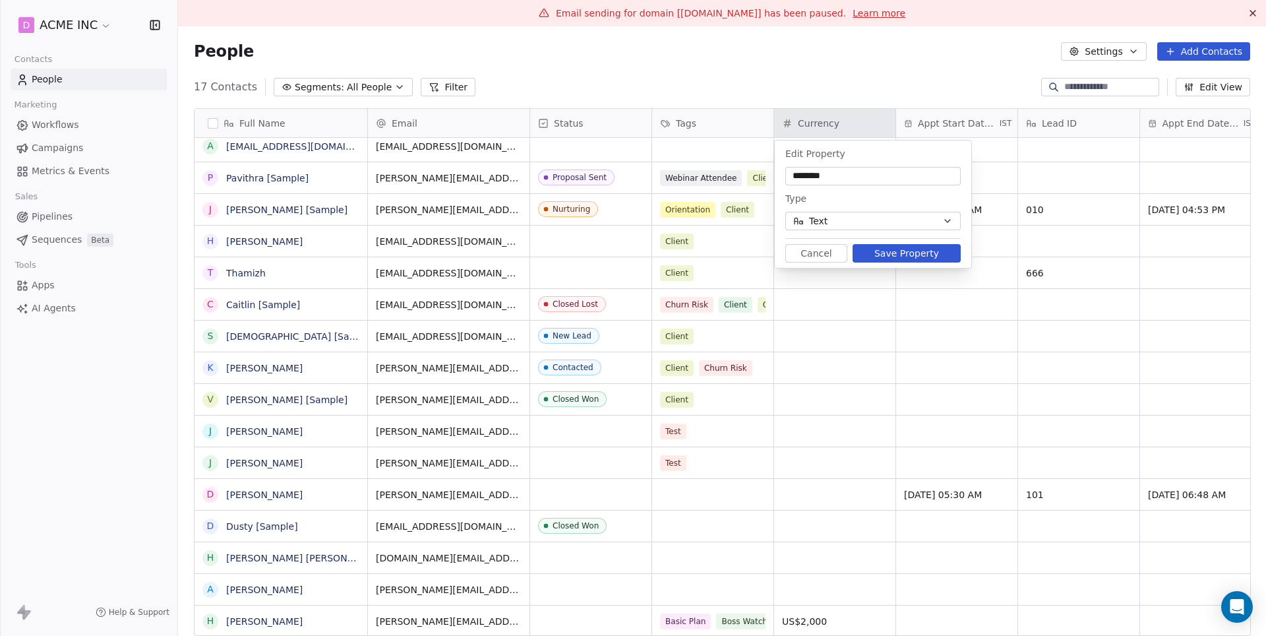
click at [879, 225] on button "Text" at bounding box center [872, 221] width 175 height 18
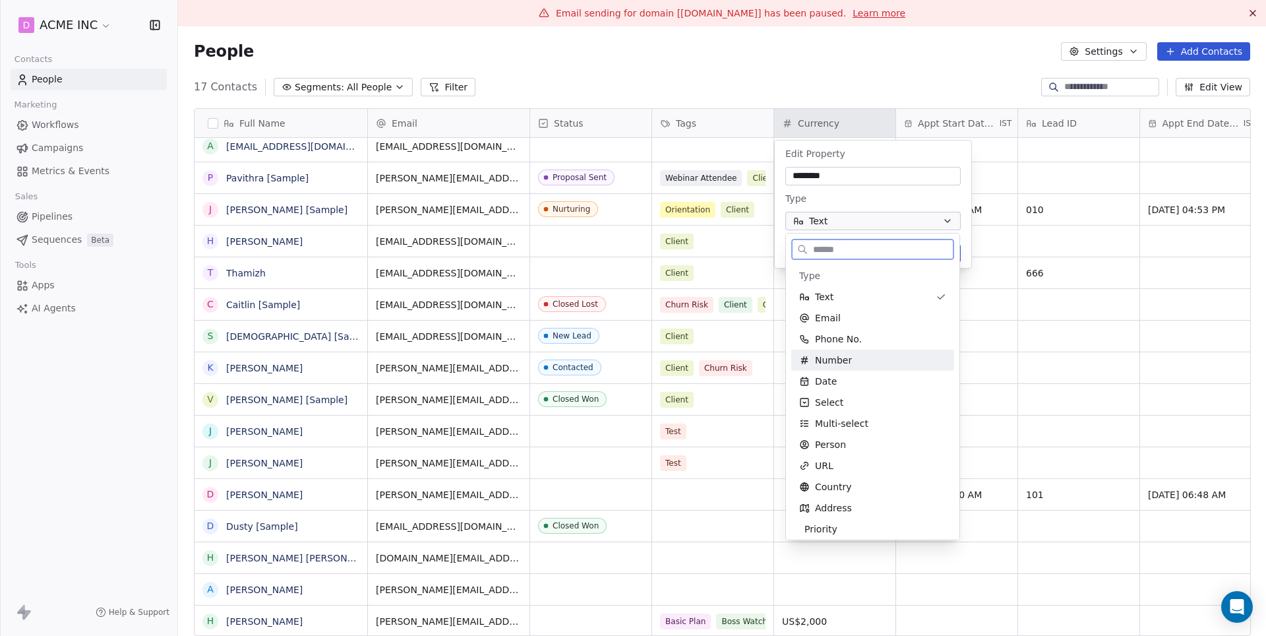
click at [823, 364] on span "Number" at bounding box center [833, 359] width 37 height 13
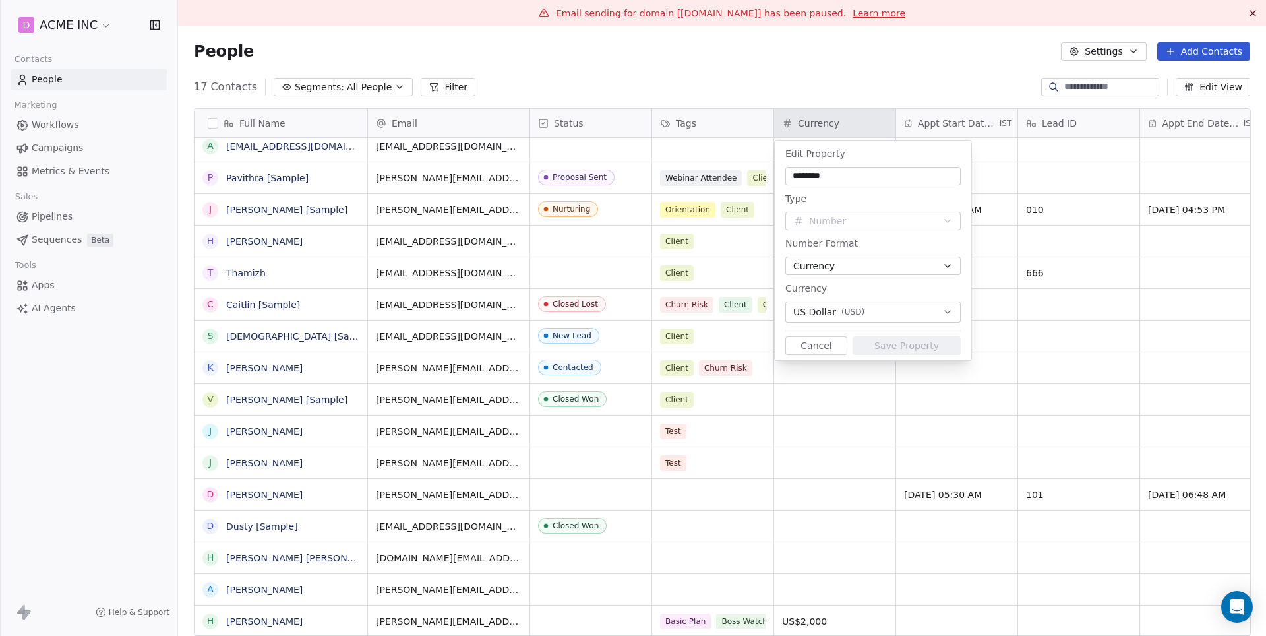
click at [59, 298] on html "D ACME INC Contacts People Marketing Workflows Campaigns Metrics & Events Sales…" at bounding box center [633, 318] width 1266 height 636
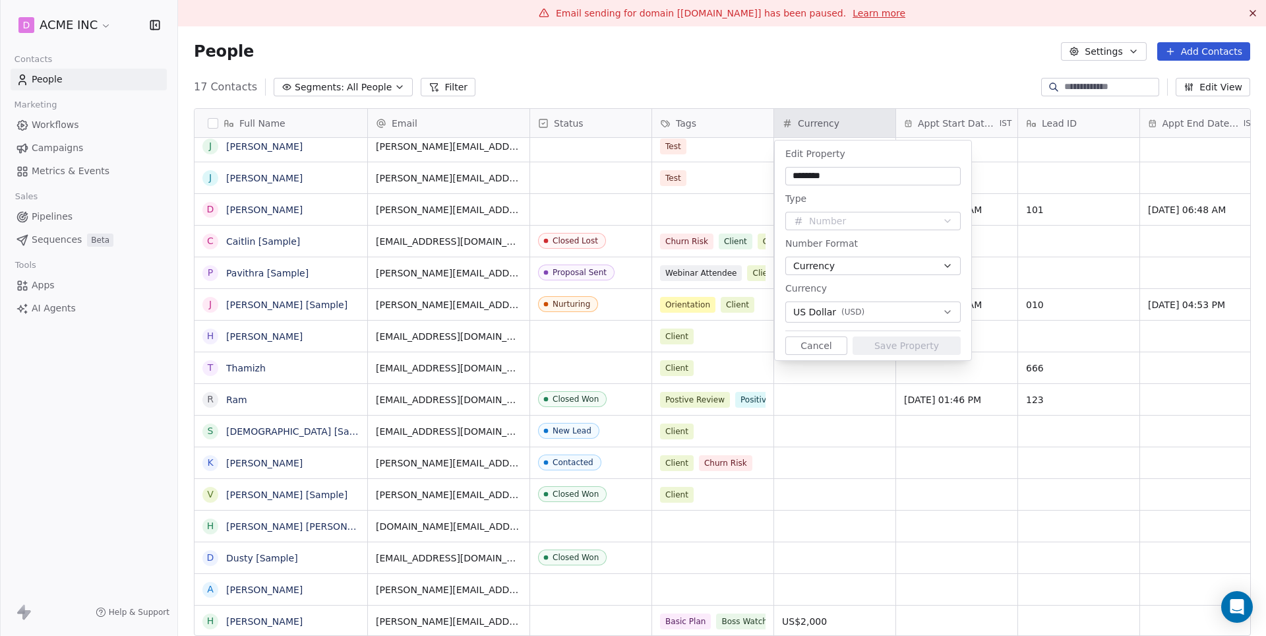
click at [61, 301] on html "D ACME INC Contacts People Marketing Workflows Campaigns Metrics & Events Sales…" at bounding box center [633, 318] width 1266 height 636
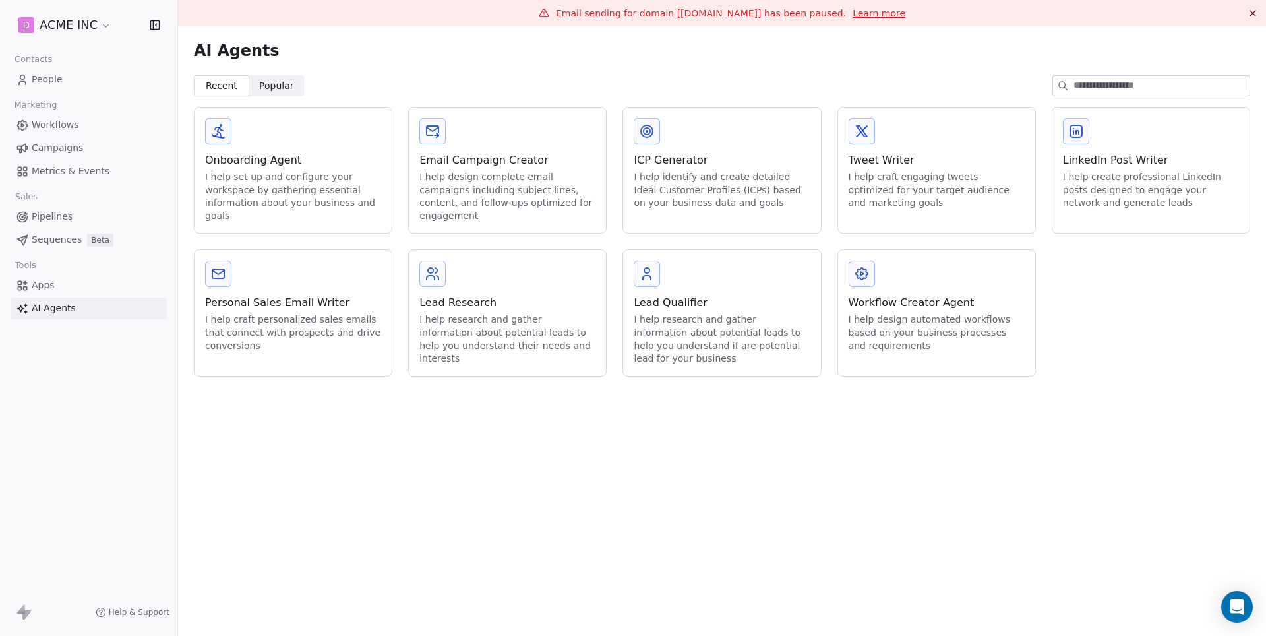
click at [955, 330] on div "I help design automated workflows based on your business processes and requirem…" at bounding box center [936, 332] width 176 height 39
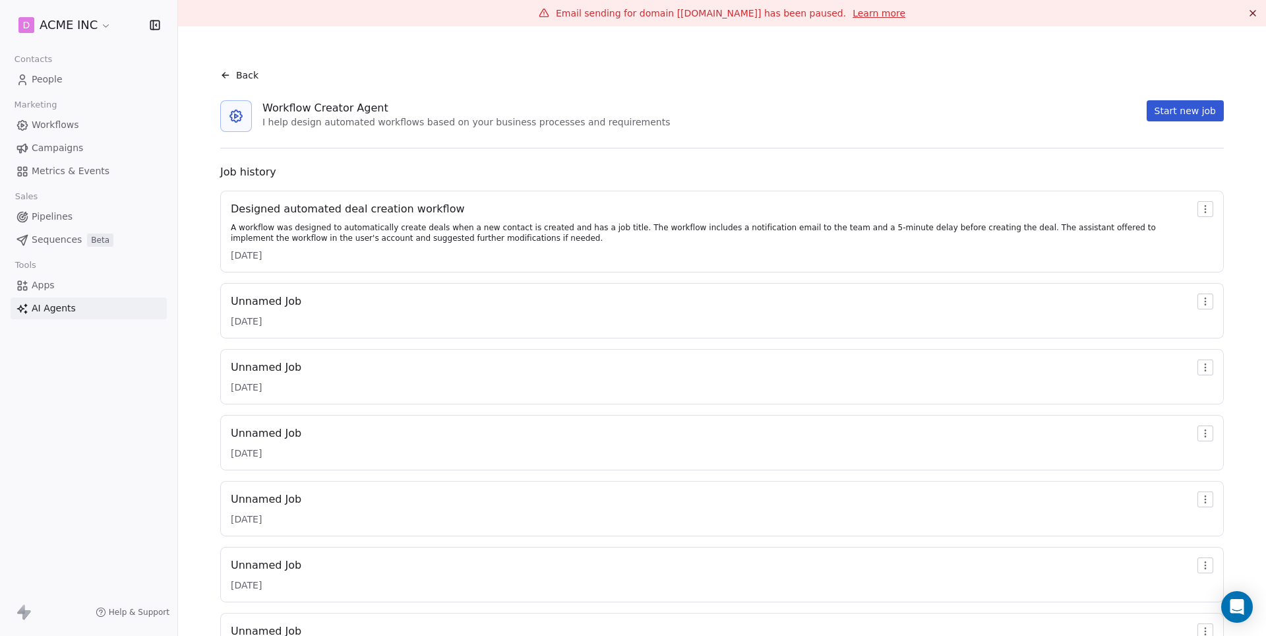
click at [73, 309] on span "AI Agents" at bounding box center [54, 308] width 44 height 14
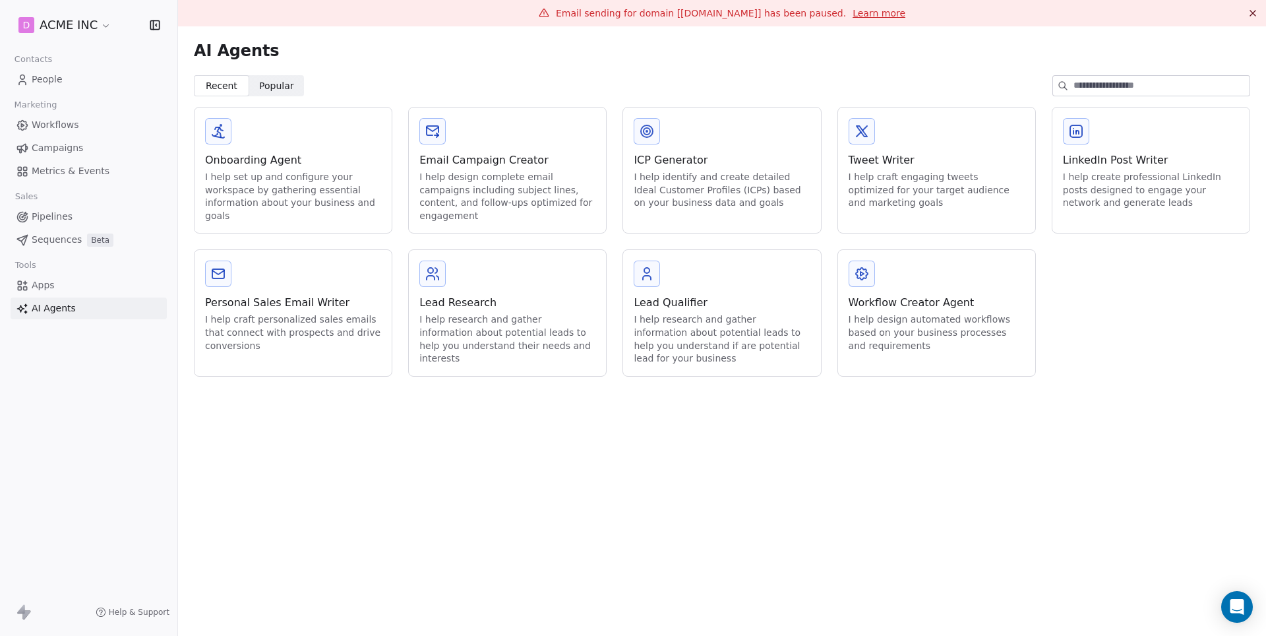
click at [889, 320] on div "I help design automated workflows based on your business processes and requirem…" at bounding box center [936, 332] width 176 height 39
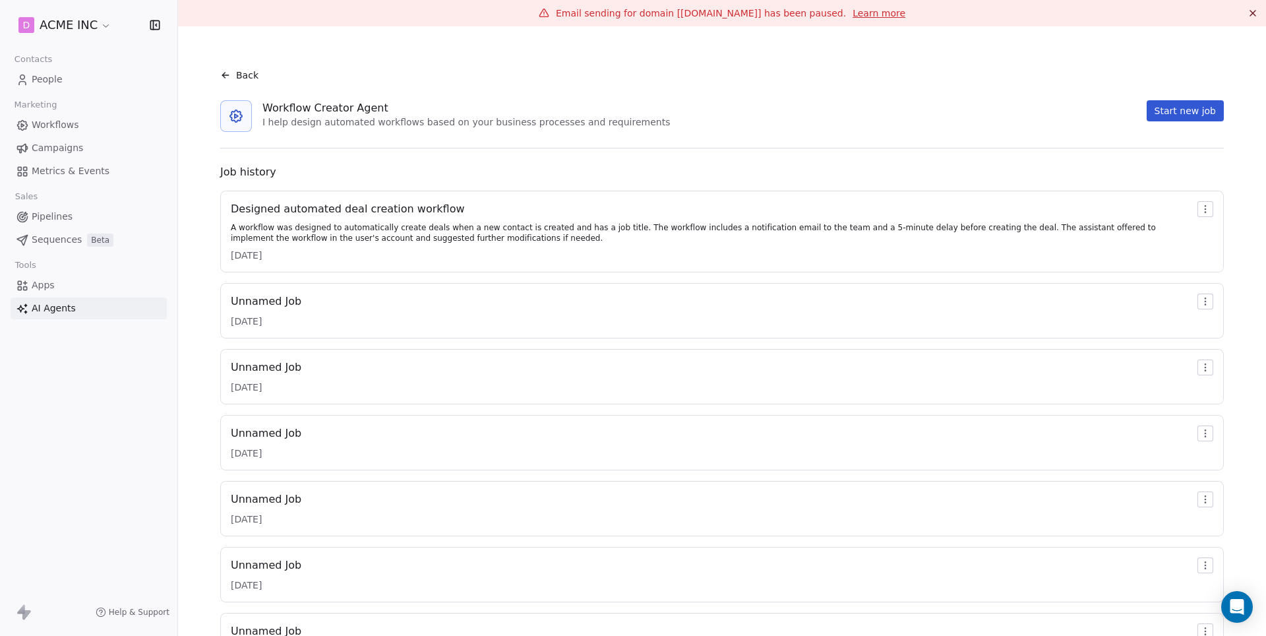
click at [1191, 121] on div "Start new job" at bounding box center [1184, 116] width 77 height 32
click at [1192, 109] on button "Start new job" at bounding box center [1184, 110] width 77 height 21
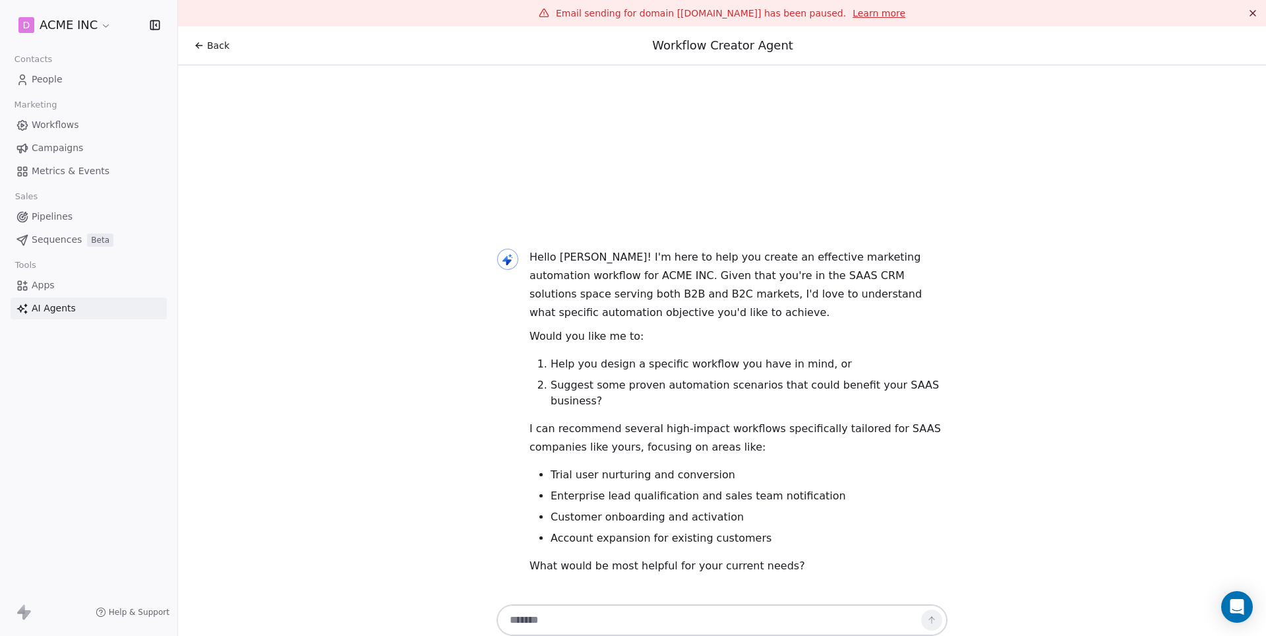
click at [74, 130] on span "Workflows" at bounding box center [55, 125] width 47 height 14
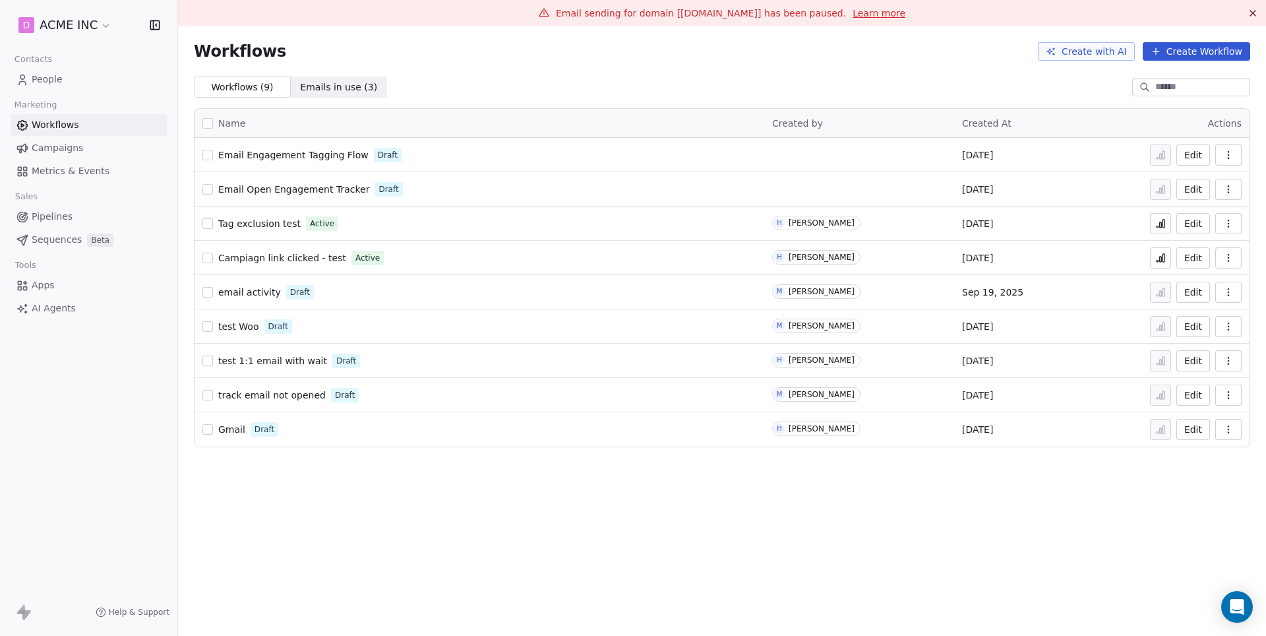
click at [1191, 48] on button "Create Workflow" at bounding box center [1195, 51] width 107 height 18
